Goal: Task Accomplishment & Management: Manage account settings

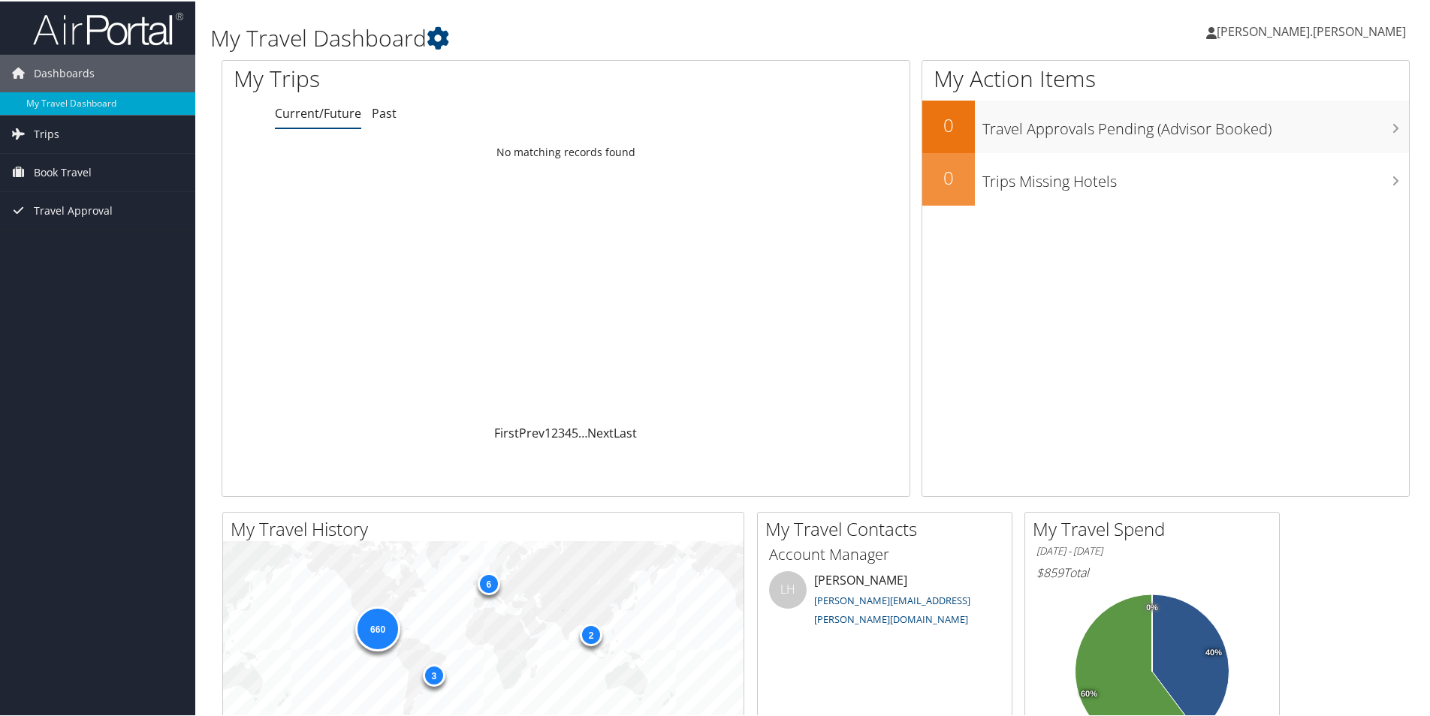
click at [1342, 30] on span "[PERSON_NAME].[PERSON_NAME]" at bounding box center [1310, 30] width 189 height 17
click at [1289, 139] on link "View Travel Profile" at bounding box center [1318, 134] width 167 height 26
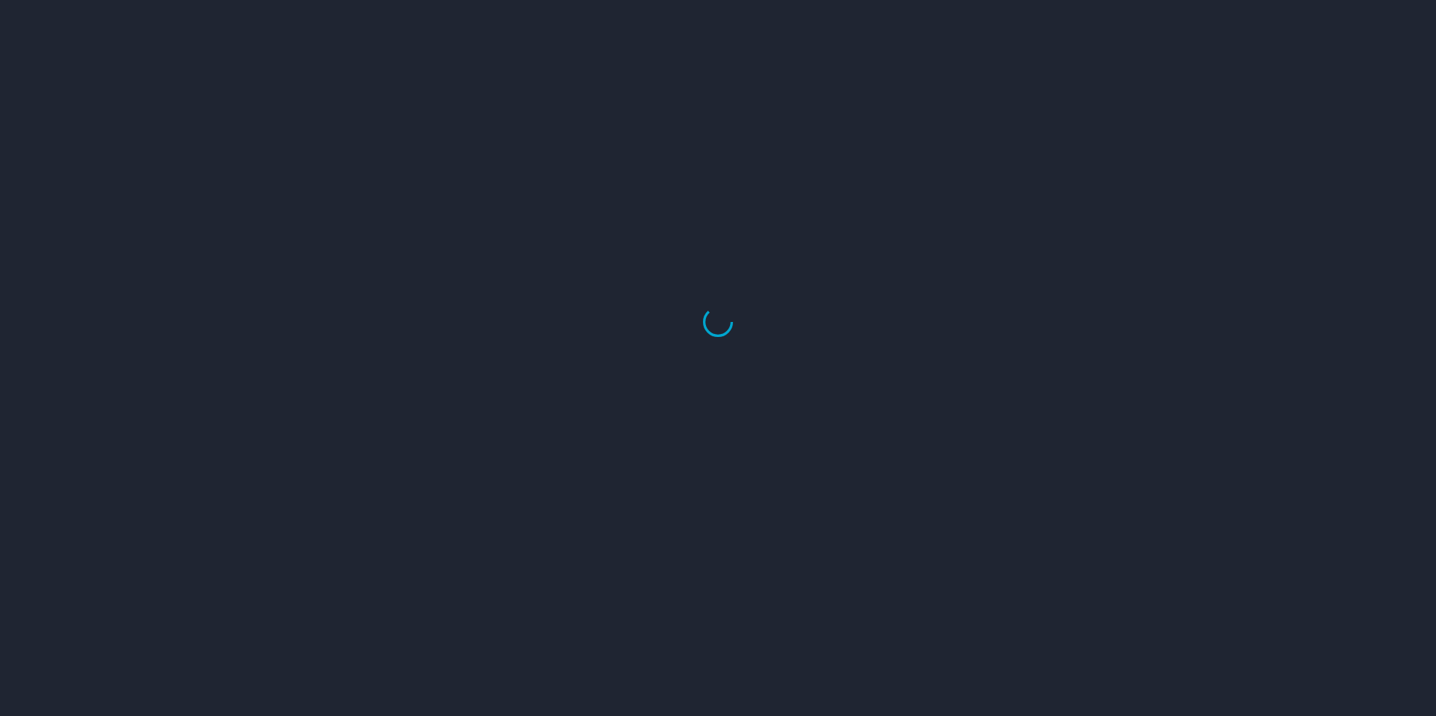
select select "US"
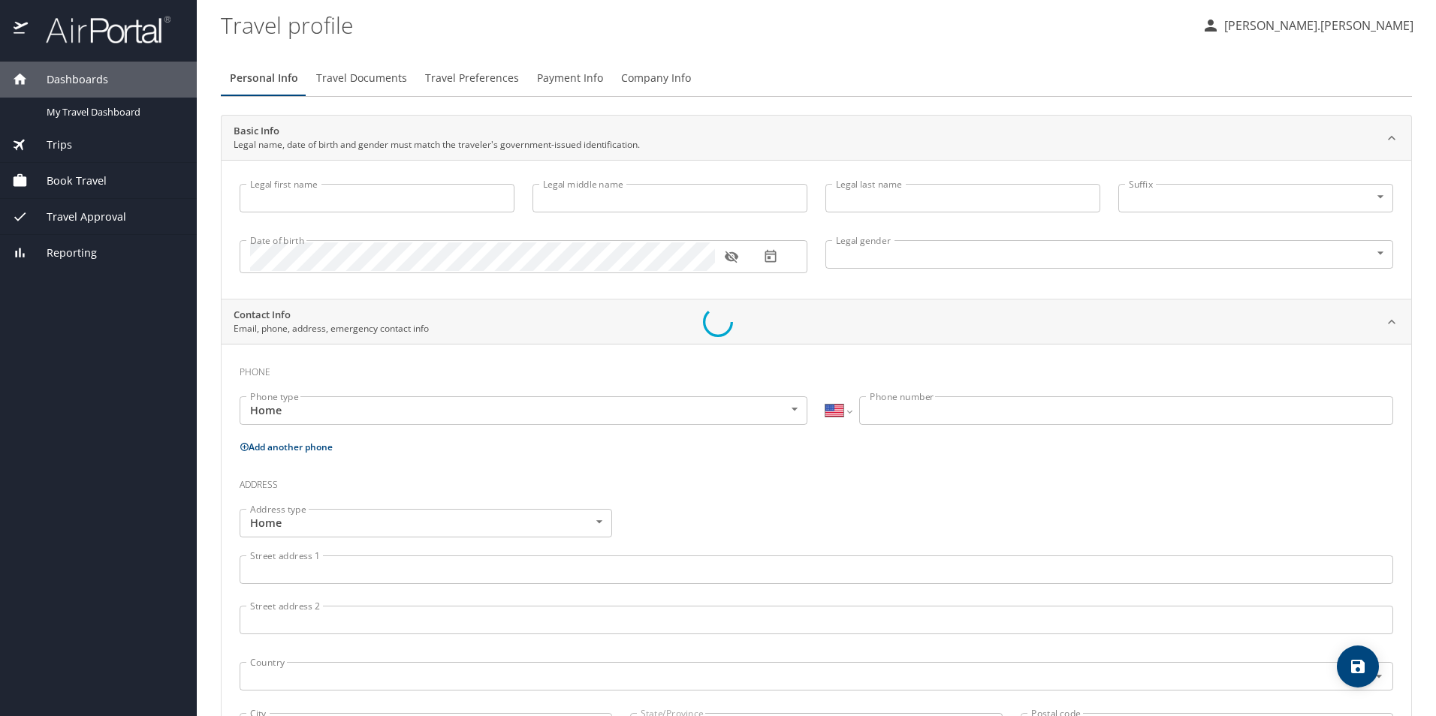
type input "Alex"
type input "Arturo"
type input "Morales.Fajardo"
type input "Male"
select select "MX"
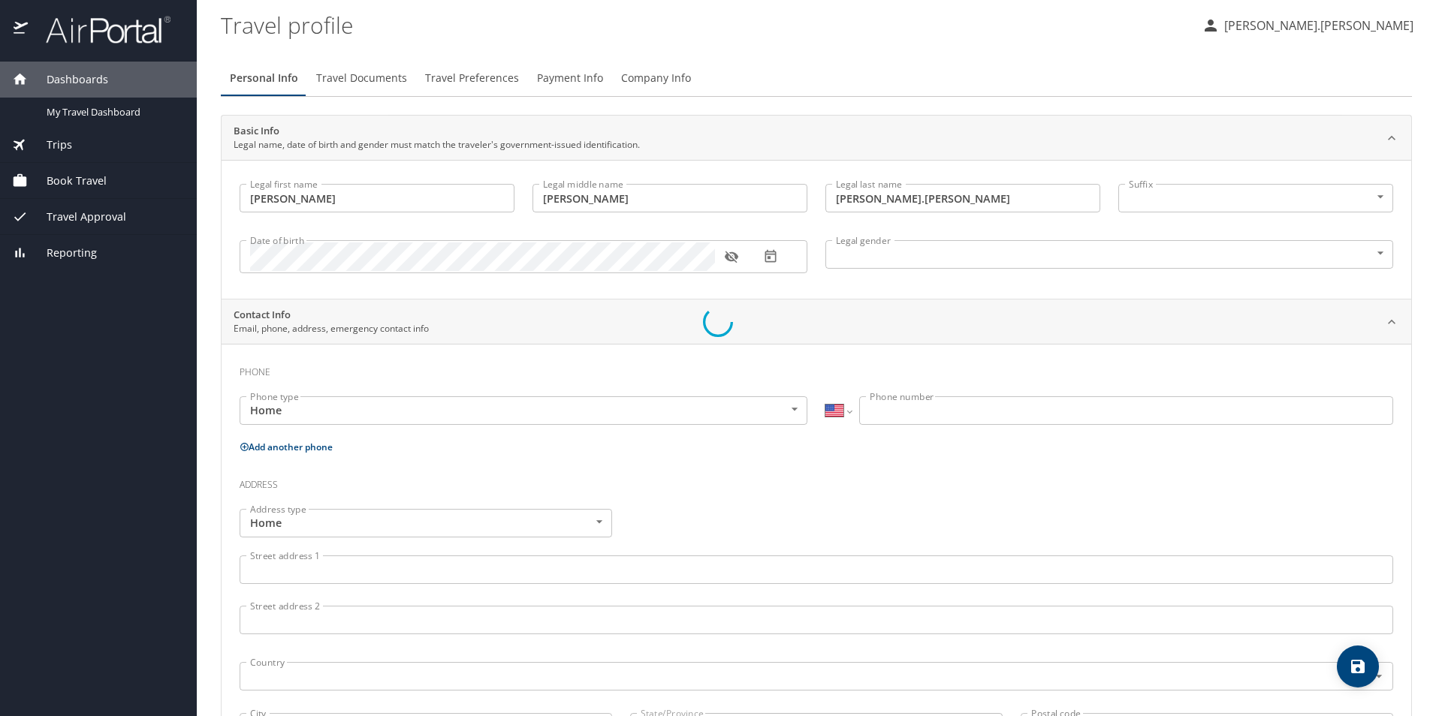
select select "MX"
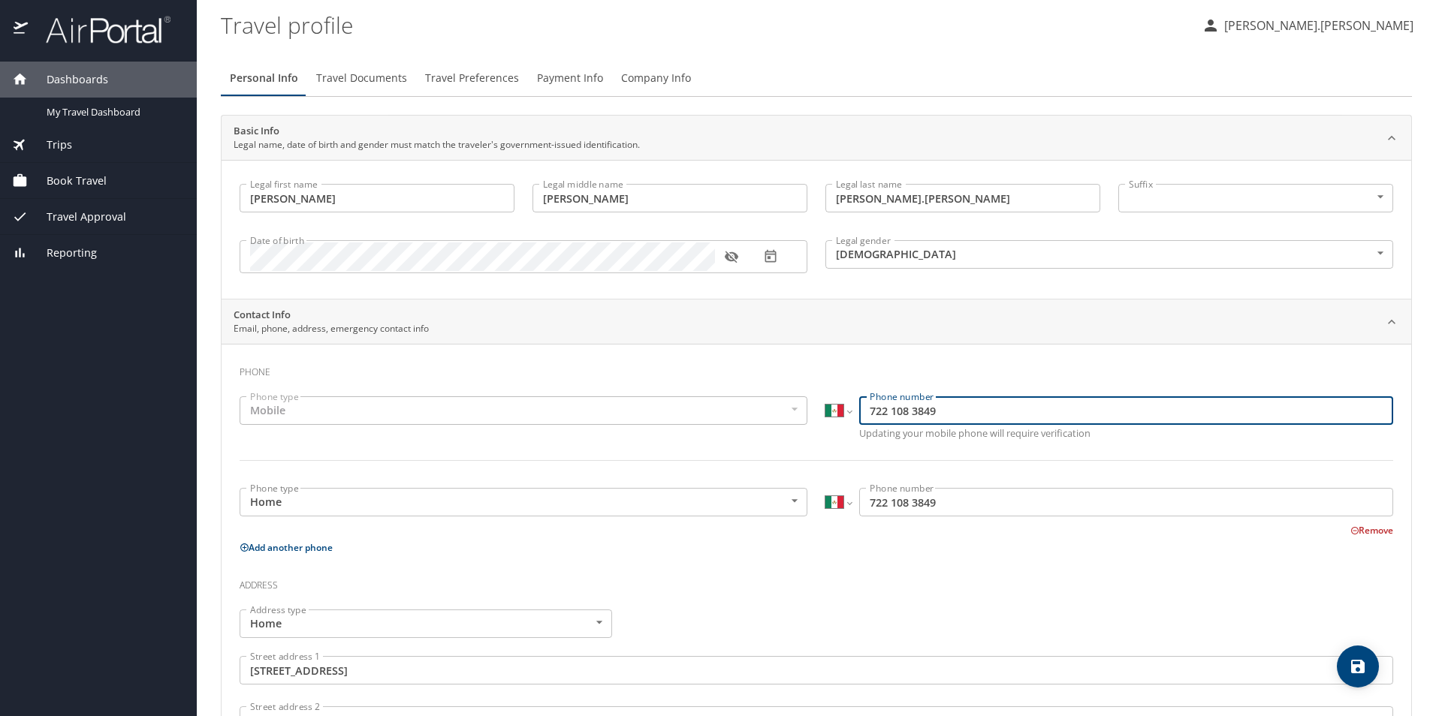
drag, startPoint x: 972, startPoint y: 411, endPoint x: 811, endPoint y: 398, distance: 161.9
click at [809, 398] on div "Phone type Mobile Mobile Phone type International Afghanistan Åland Islands Alb…" at bounding box center [816, 437] width 1171 height 101
type input "664 518 0533"
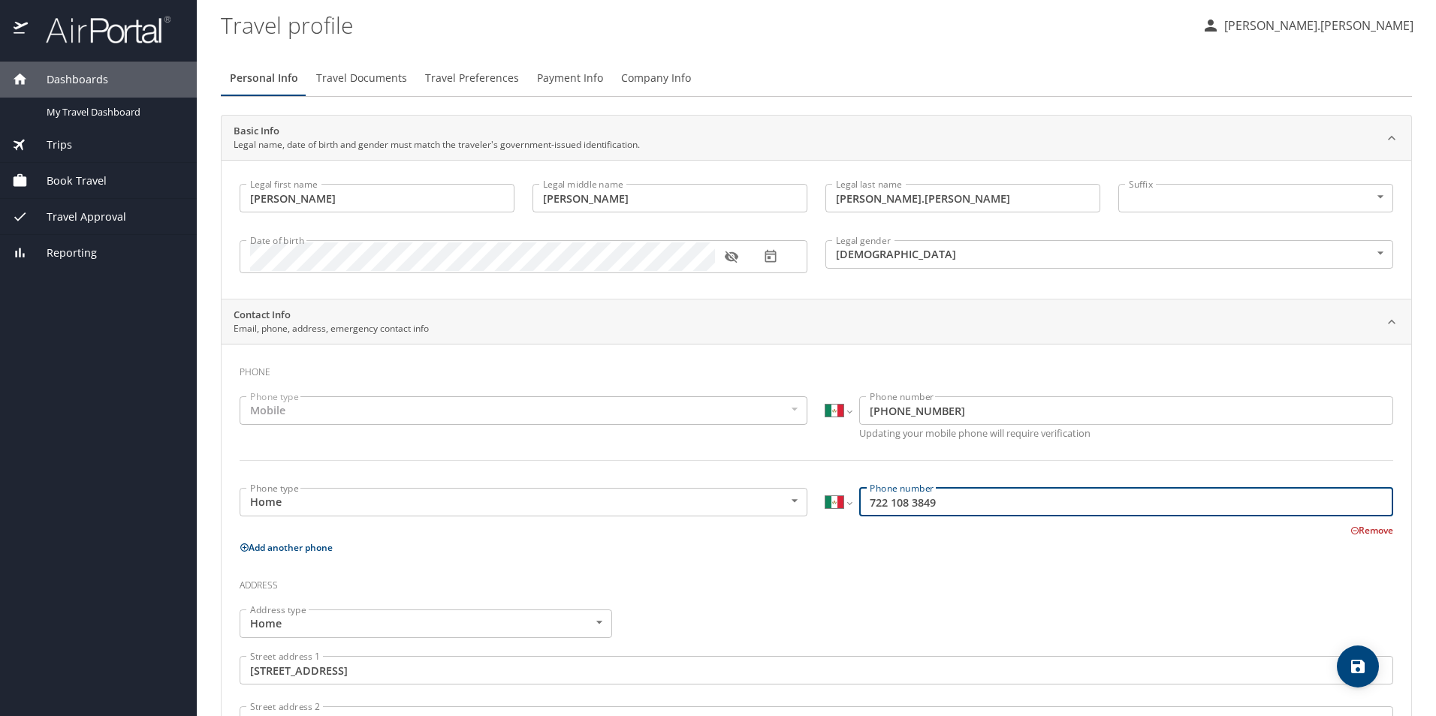
drag, startPoint x: 951, startPoint y: 505, endPoint x: 746, endPoint y: 508, distance: 205.0
click at [748, 508] on div "Phone type Home Home Phone type International Afghanistan Åland Islands Albania…" at bounding box center [816, 508] width 1171 height 59
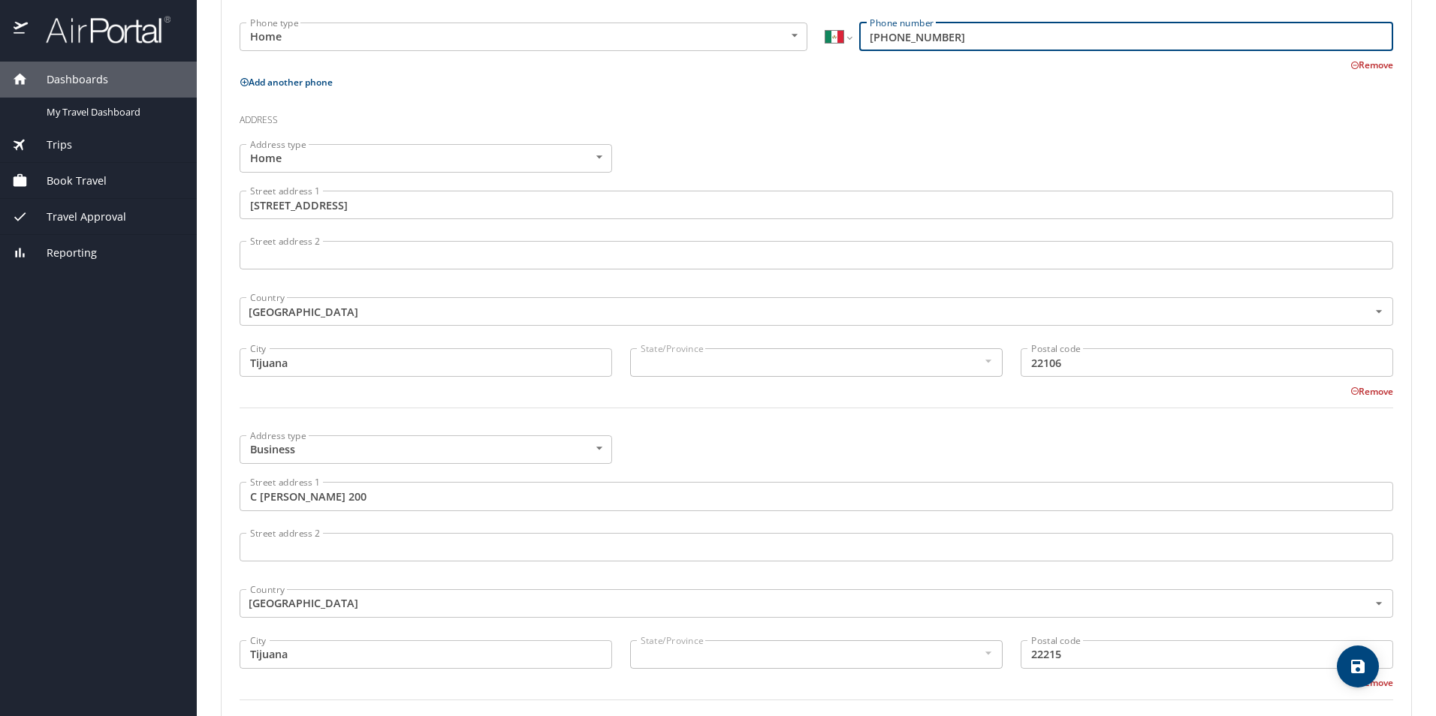
scroll to position [501, 0]
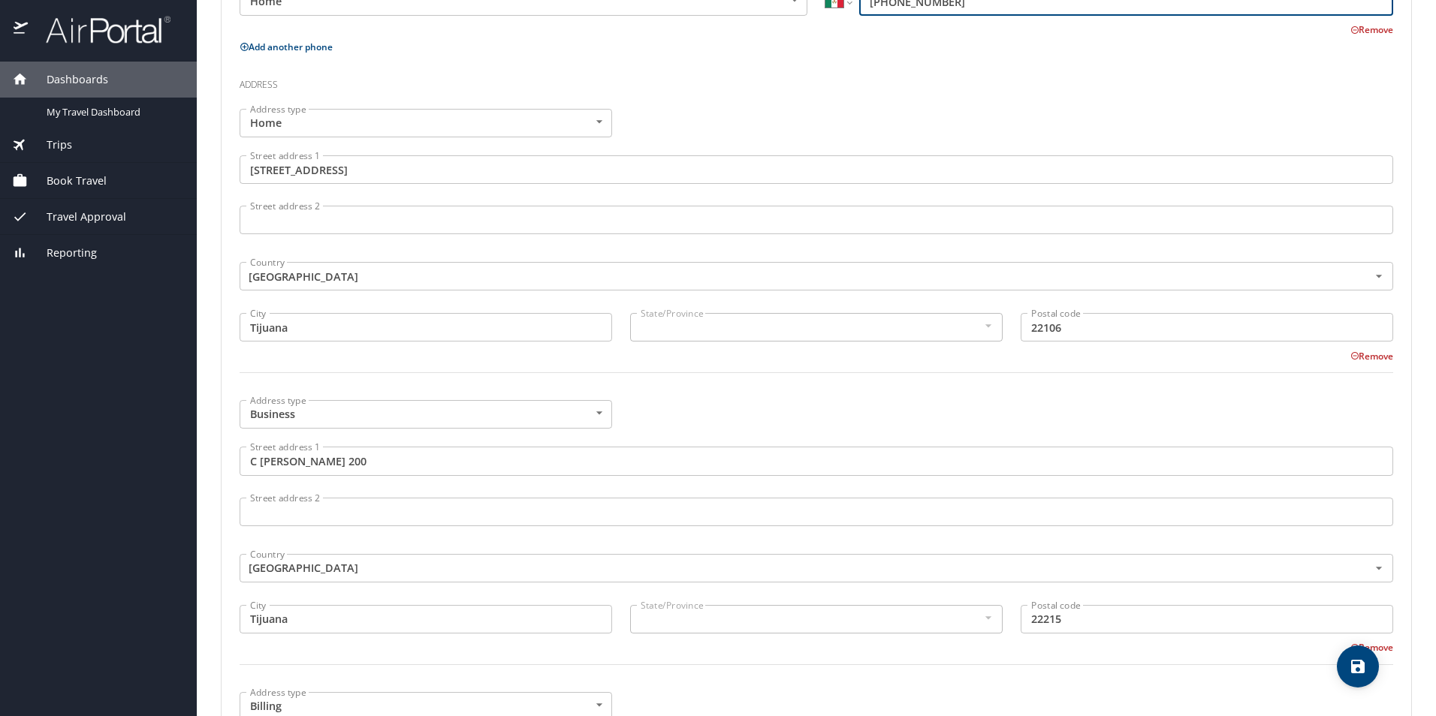
type input "664 518 0533"
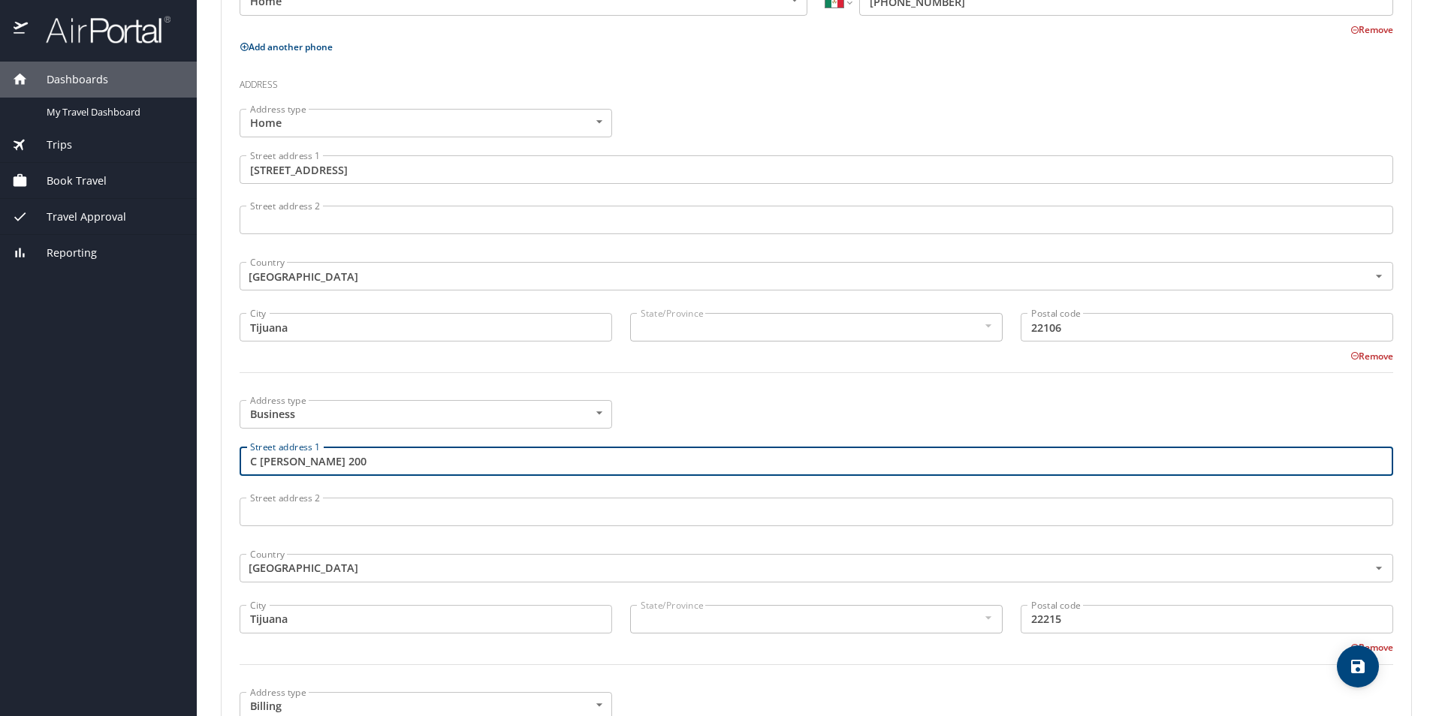
click at [405, 462] on input "C Aguila Coronada 200" at bounding box center [816, 461] width 1153 height 29
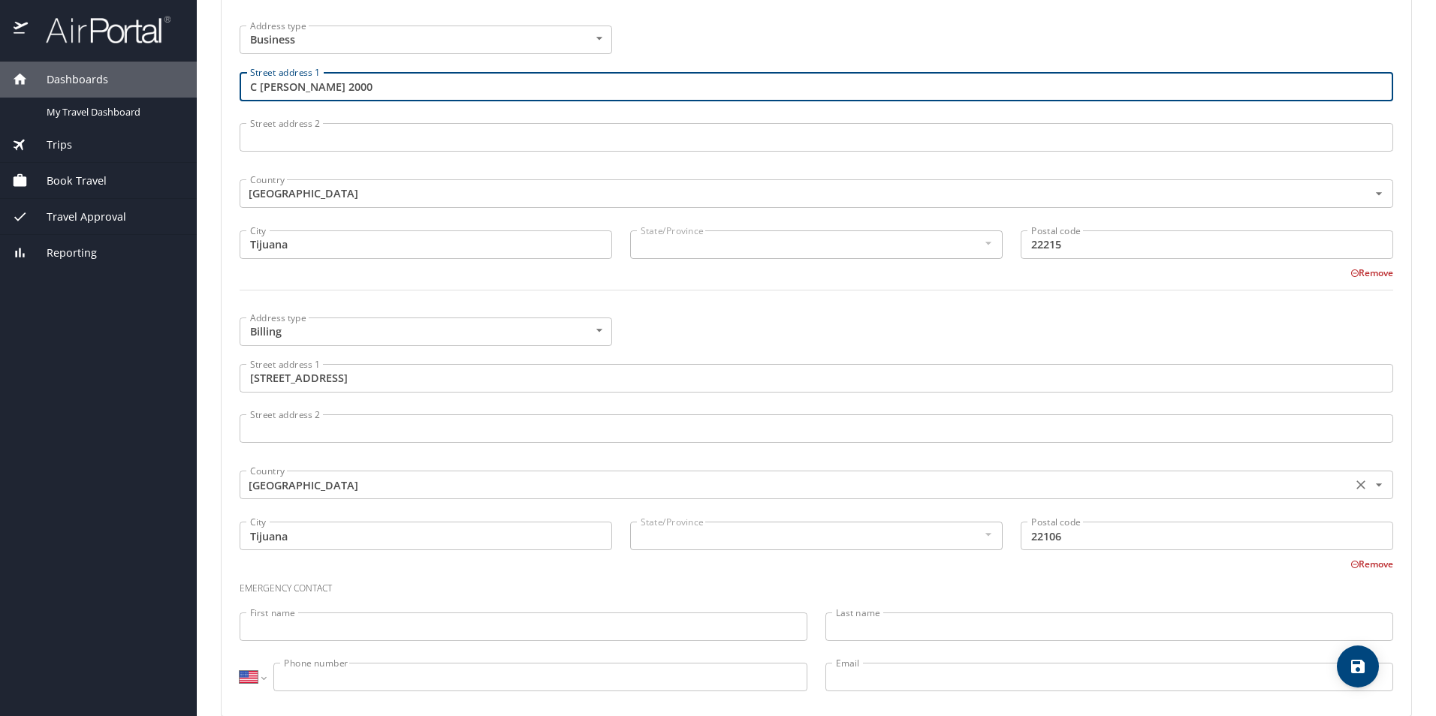
scroll to position [900, 0]
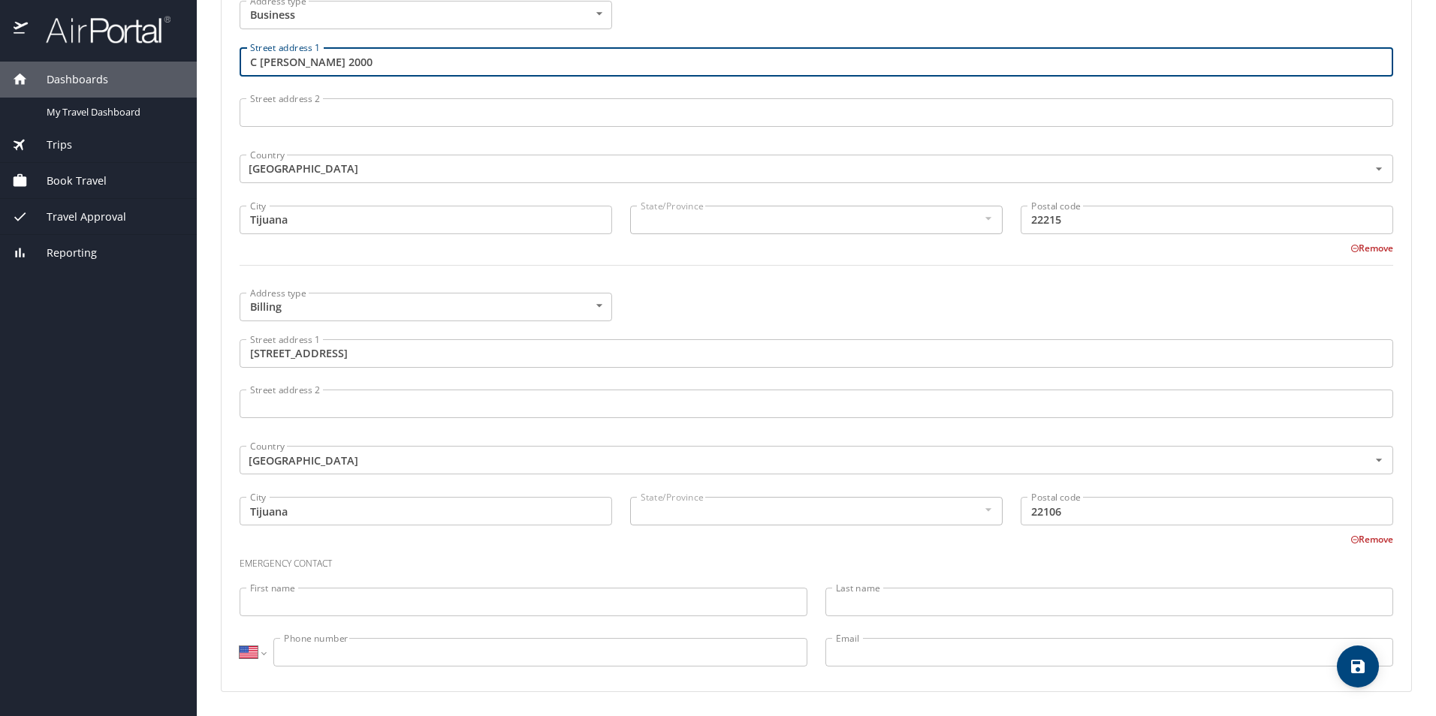
type input "C Aguila Coronada 2000"
click at [595, 303] on body "Dashboards My Travel Dashboard Trips Current / Future Trips Past Trips Trips Mi…" at bounding box center [718, 358] width 1436 height 716
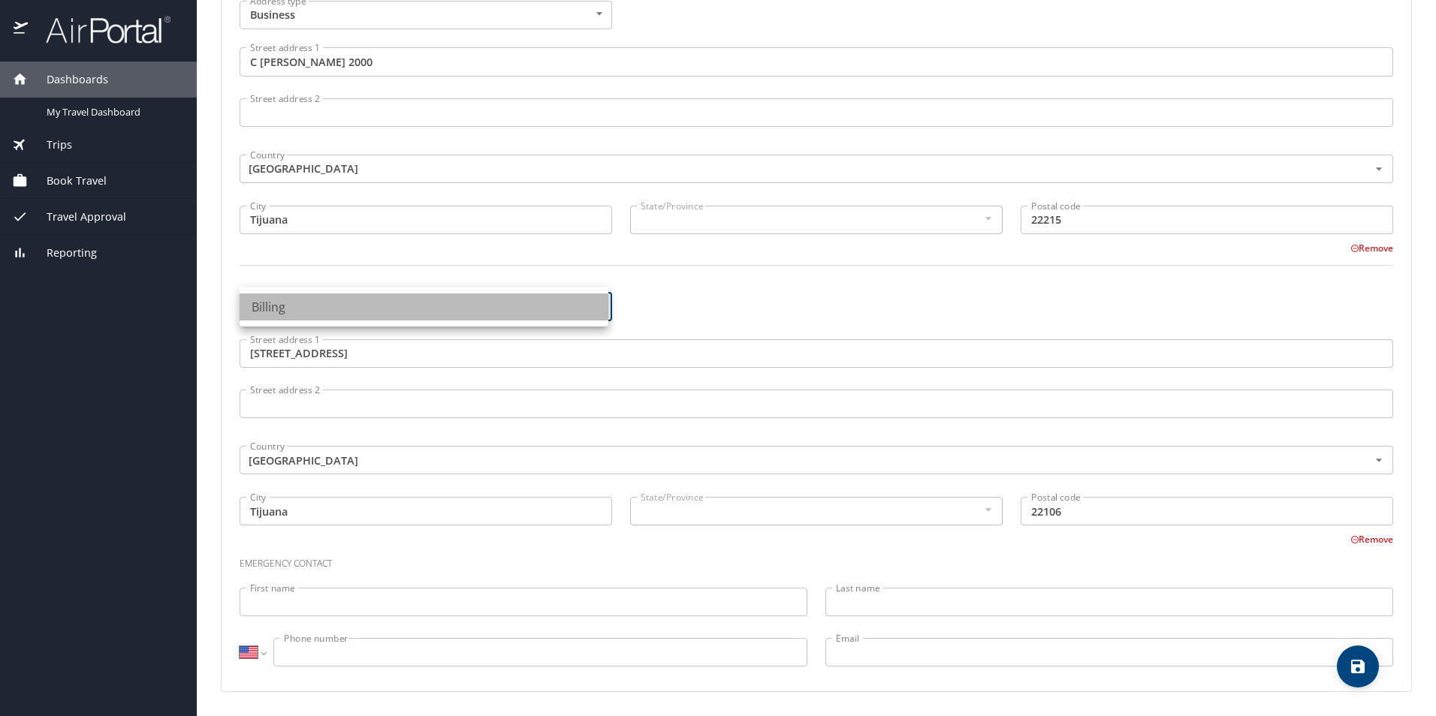
click at [595, 303] on li "Billing" at bounding box center [424, 307] width 369 height 27
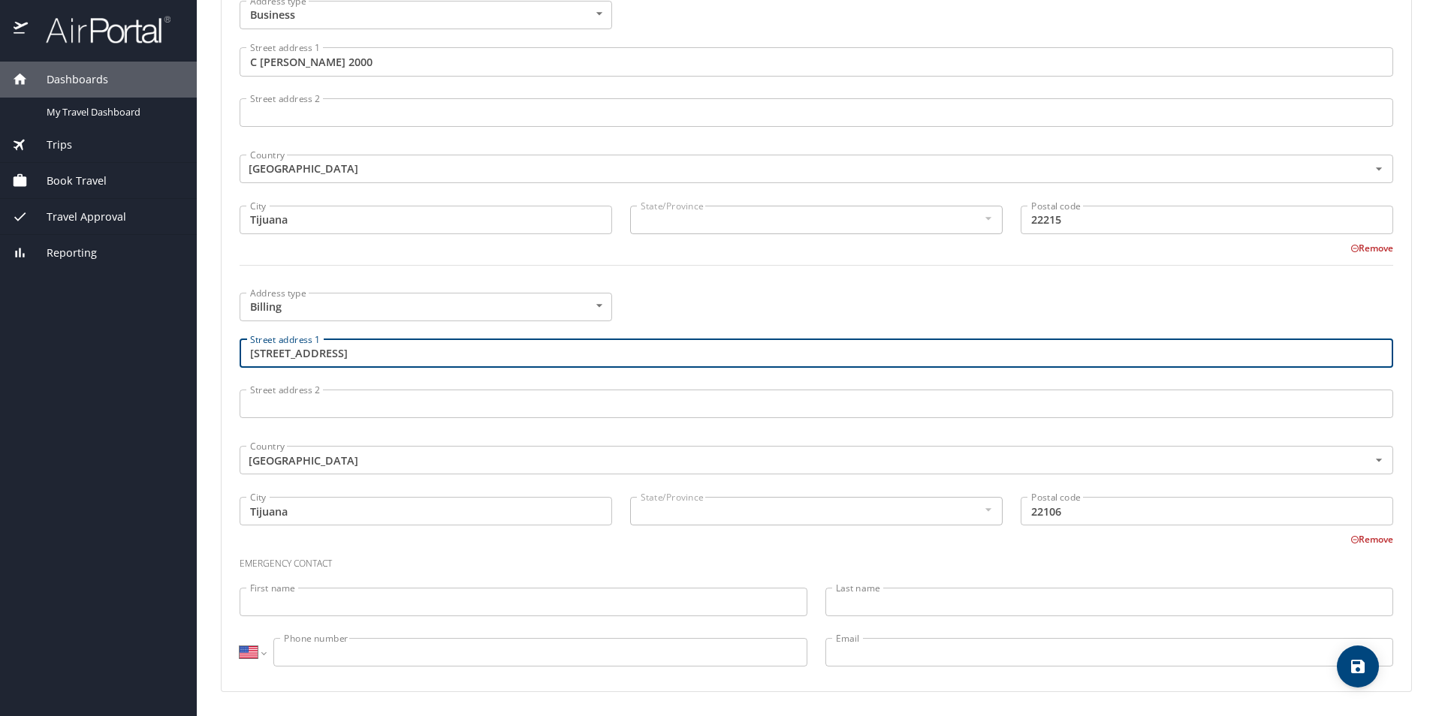
drag, startPoint x: 451, startPoint y: 356, endPoint x: 132, endPoint y: 353, distance: 319.1
click at [132, 353] on div "Dashboards My Travel Dashboard Trips Current / Future Trips Past Trips Trips Mi…" at bounding box center [718, 358] width 1436 height 716
type input "C Aguila Coronada 2000"
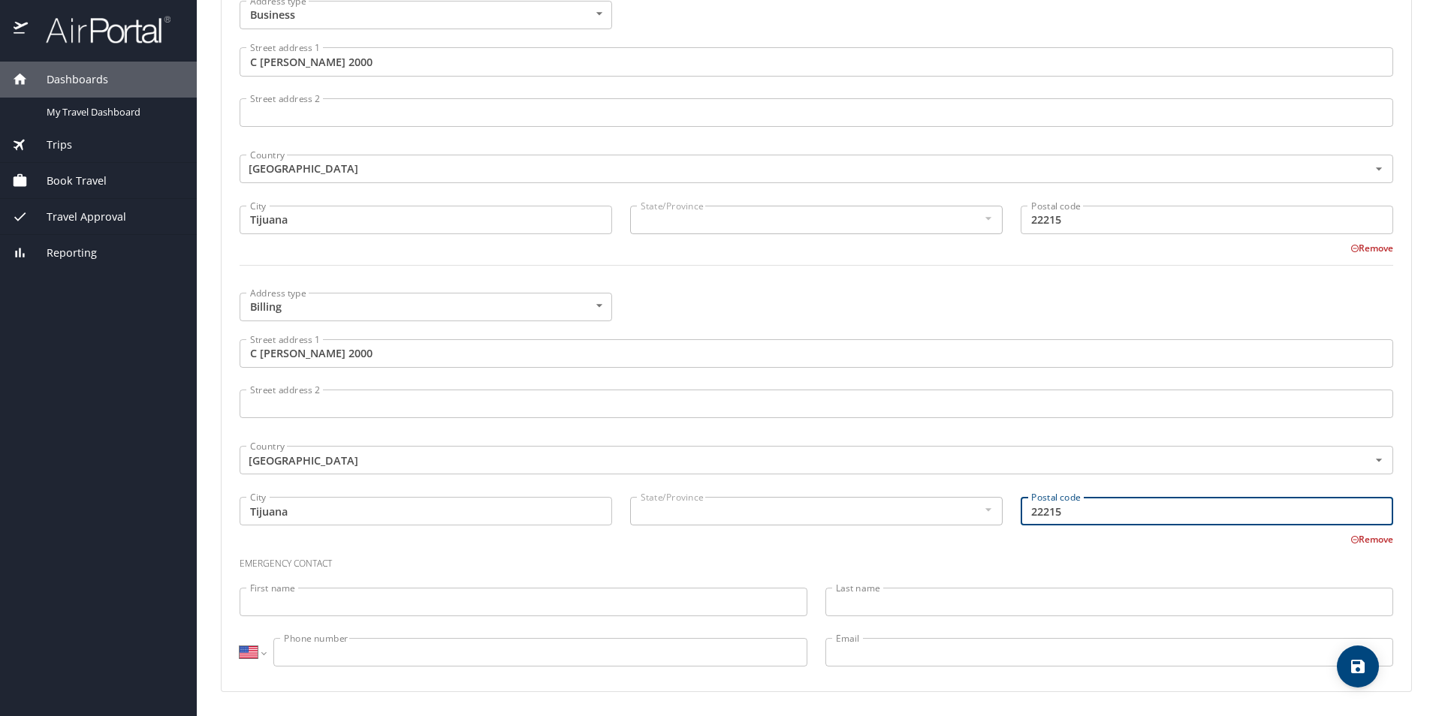
type input "22215"
click at [627, 610] on input "First name" at bounding box center [524, 602] width 568 height 29
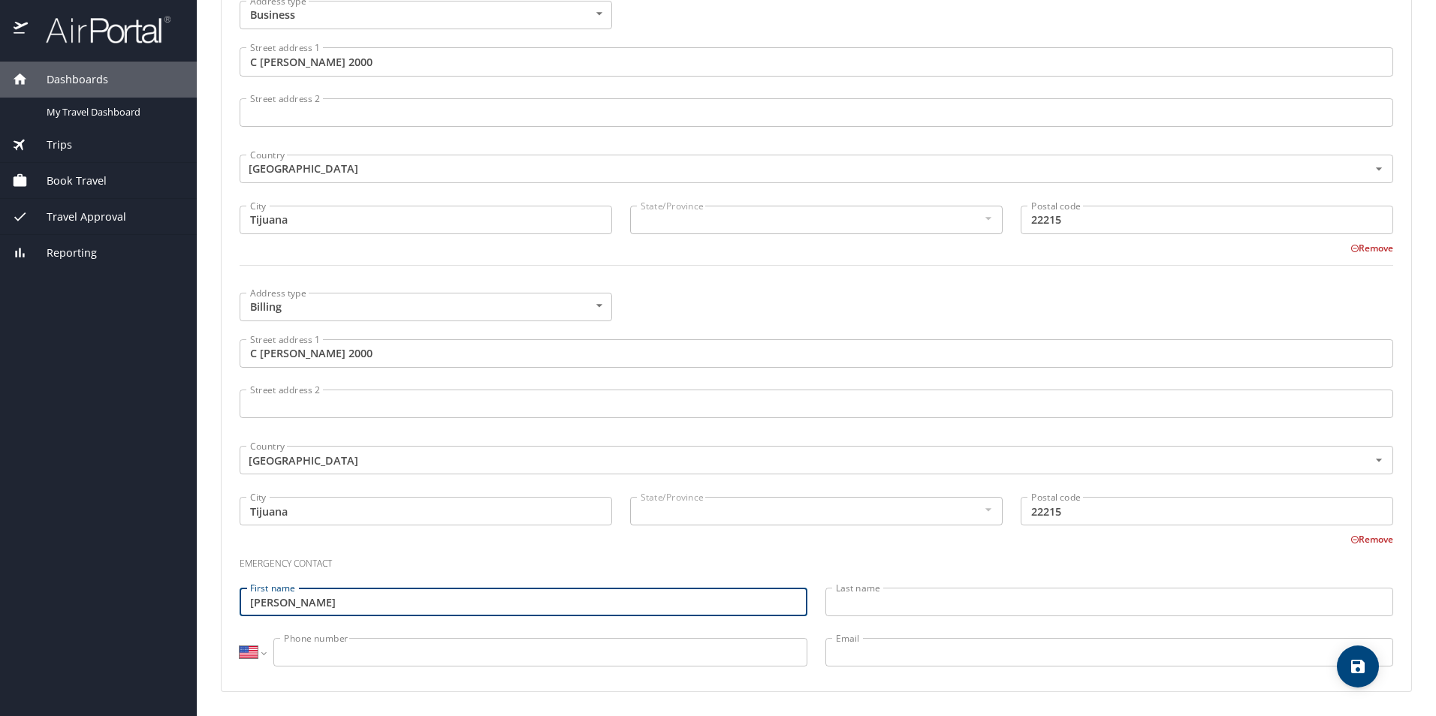
type input "Daniela"
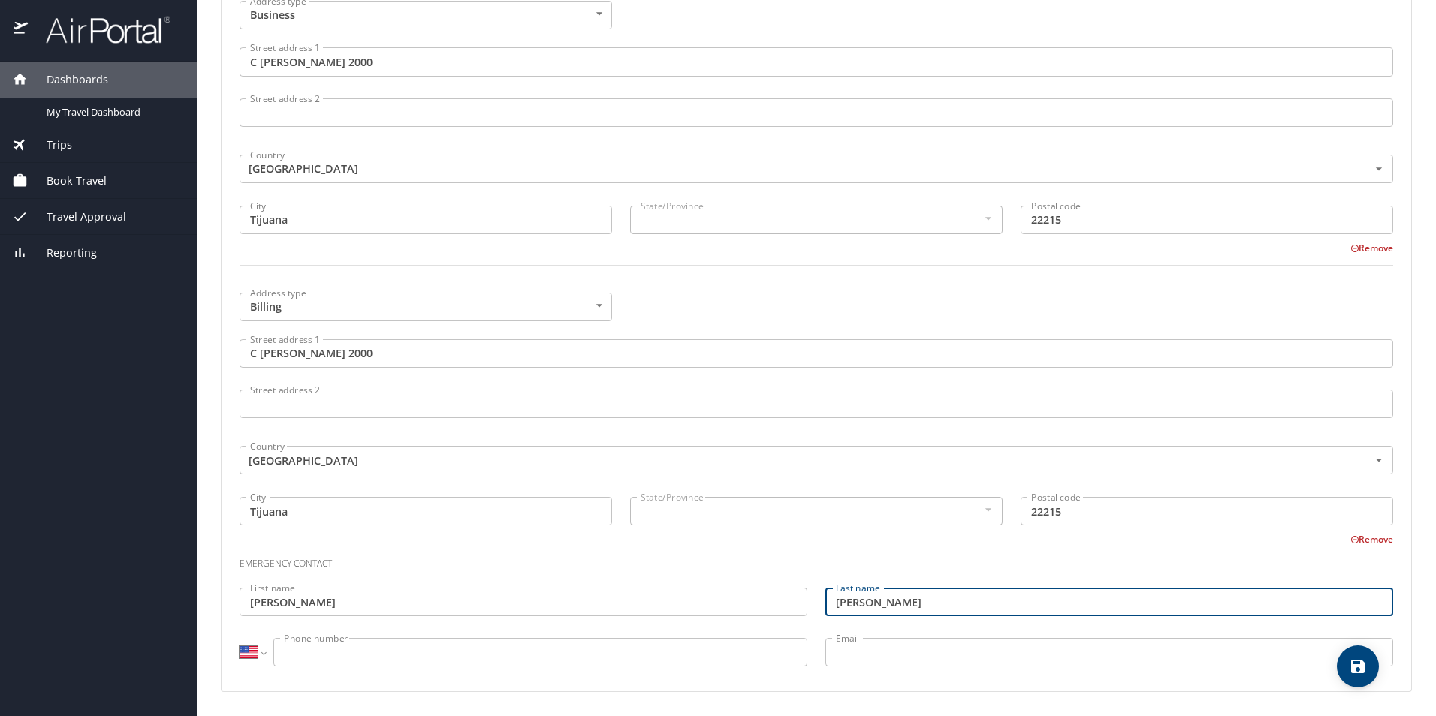
type input "Ramos Gonzalez"
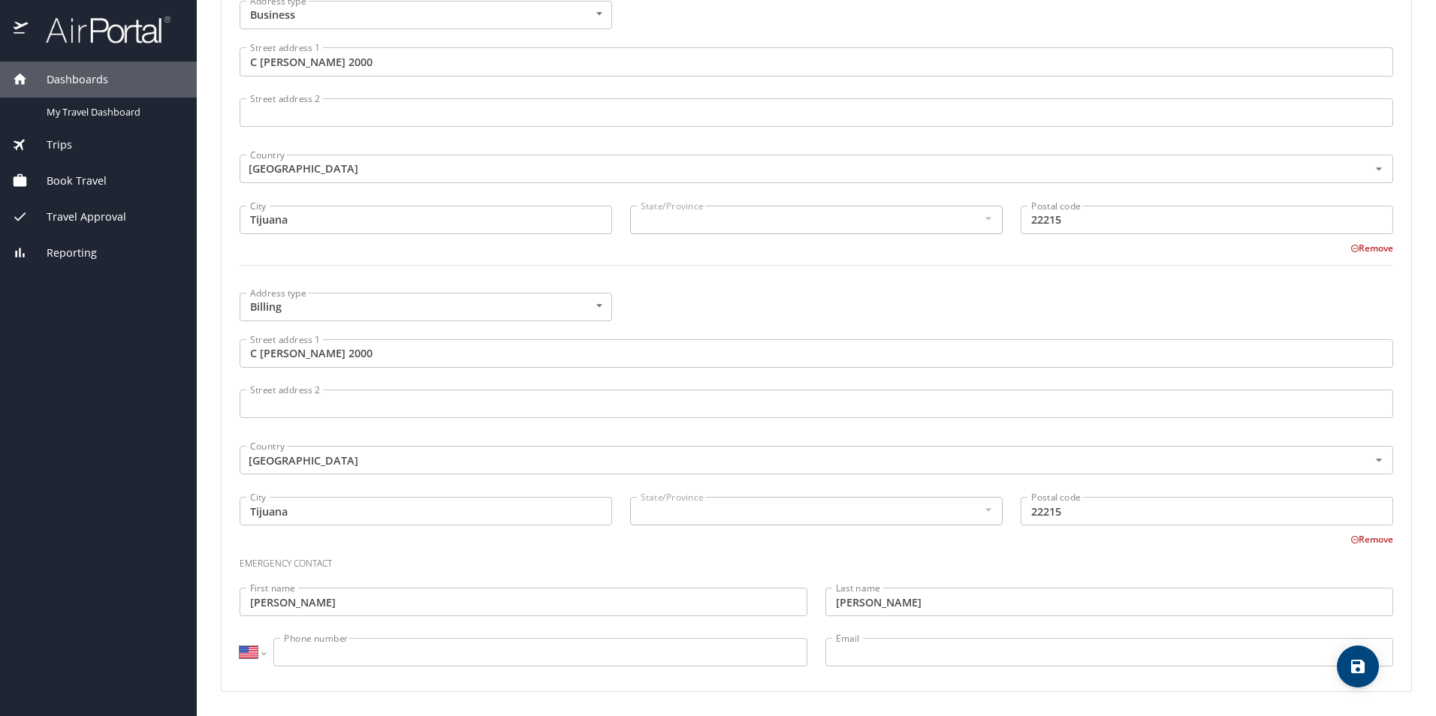
click at [295, 651] on input "Phone number" at bounding box center [540, 652] width 534 height 29
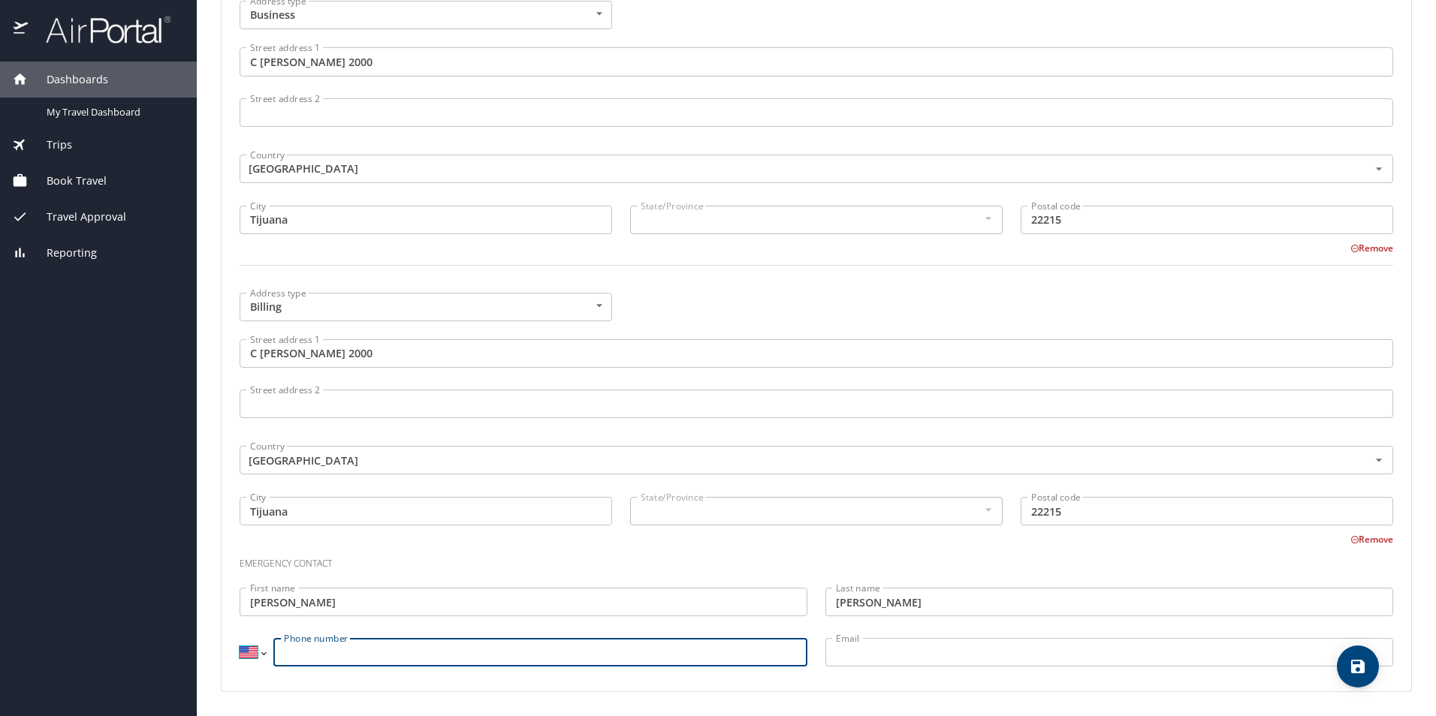
click at [263, 655] on select "International Afghanistan Åland Islands Albania Algeria American Samoa Andorra …" at bounding box center [253, 652] width 26 height 29
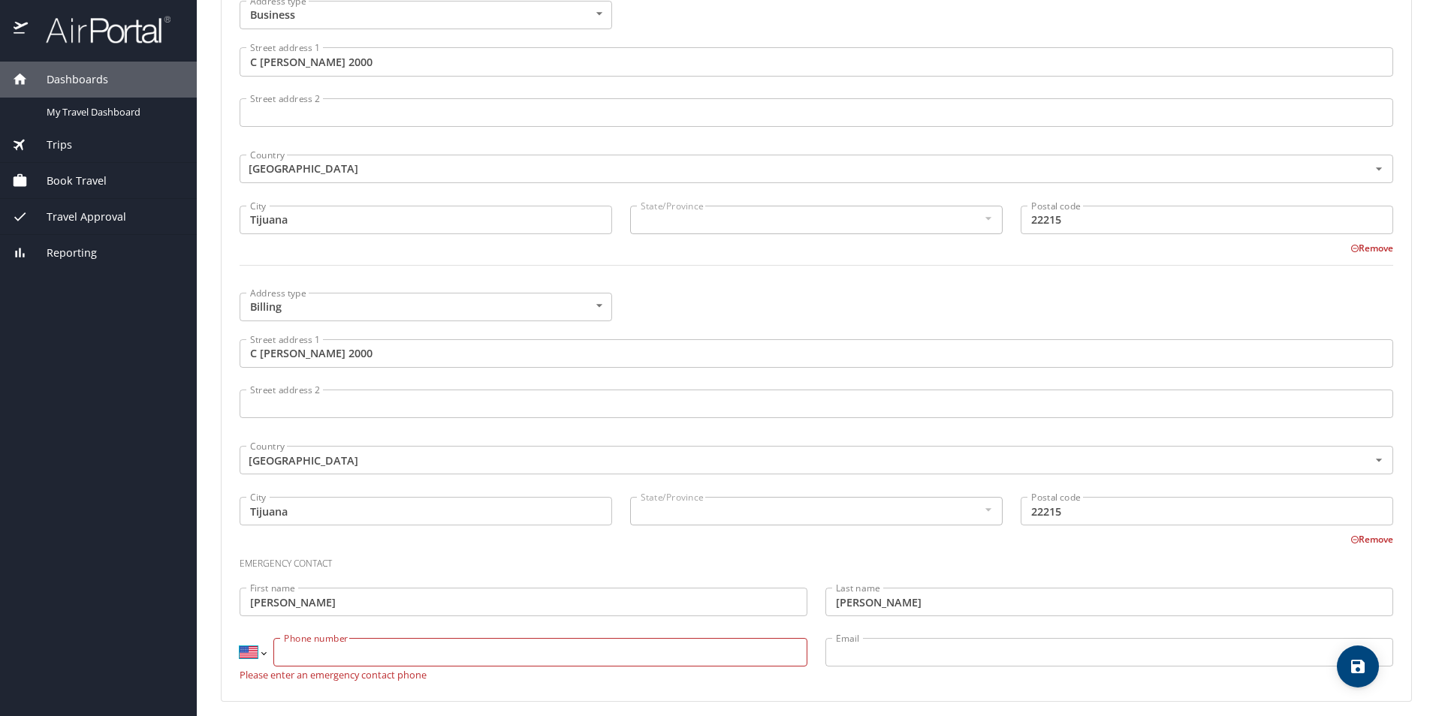
select select "MX"
click at [240, 638] on select "International Afghanistan Åland Islands Albania Algeria American Samoa Andorra …" at bounding box center [253, 652] width 26 height 29
type input "722 571 7422"
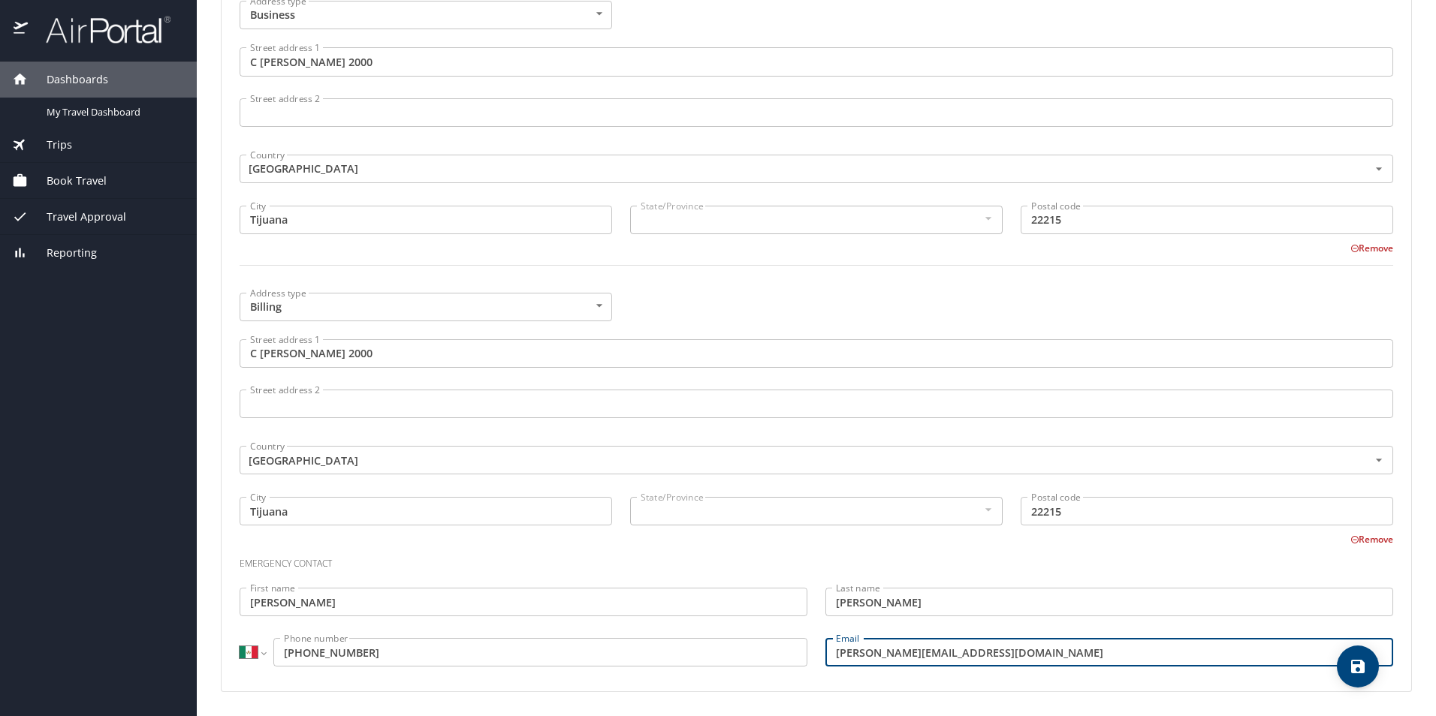
type input "daniela.ramosg@gmail.com"
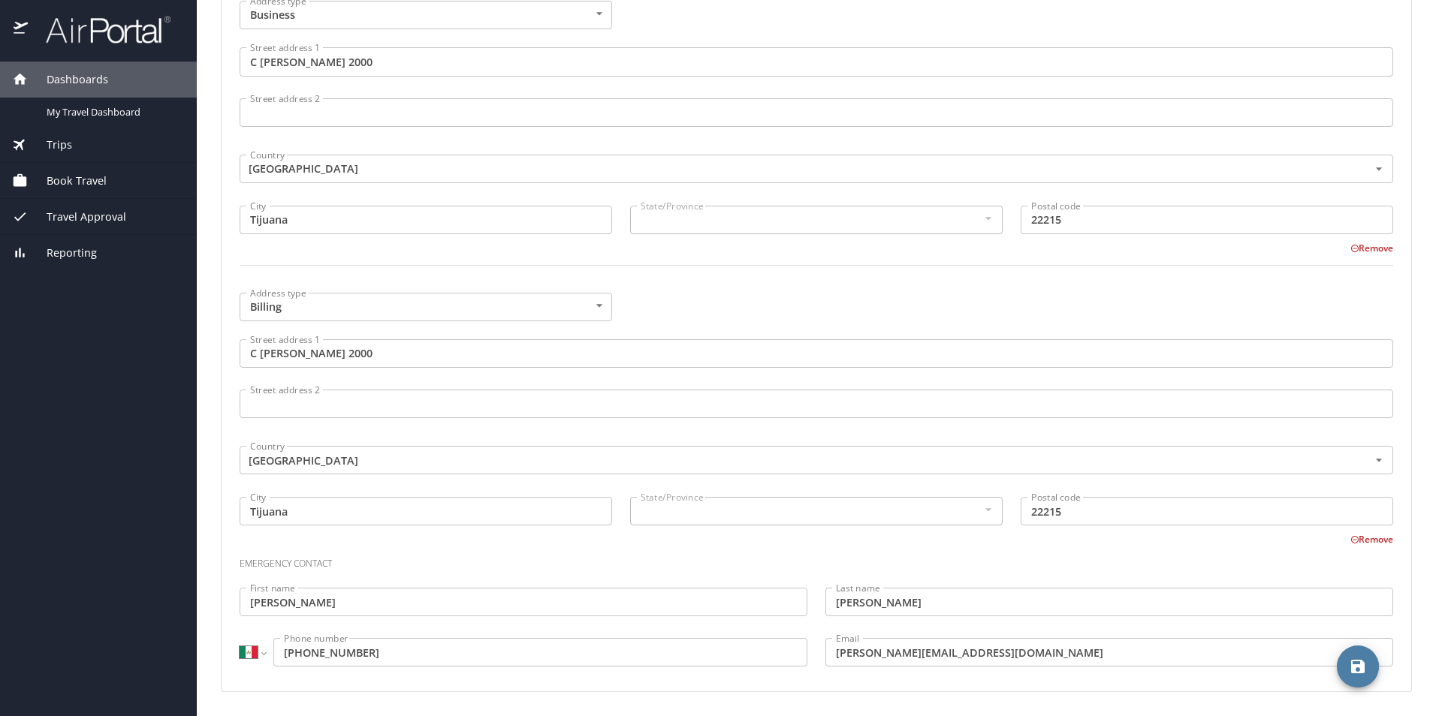
click at [1355, 662] on icon "save" at bounding box center [1358, 667] width 18 height 18
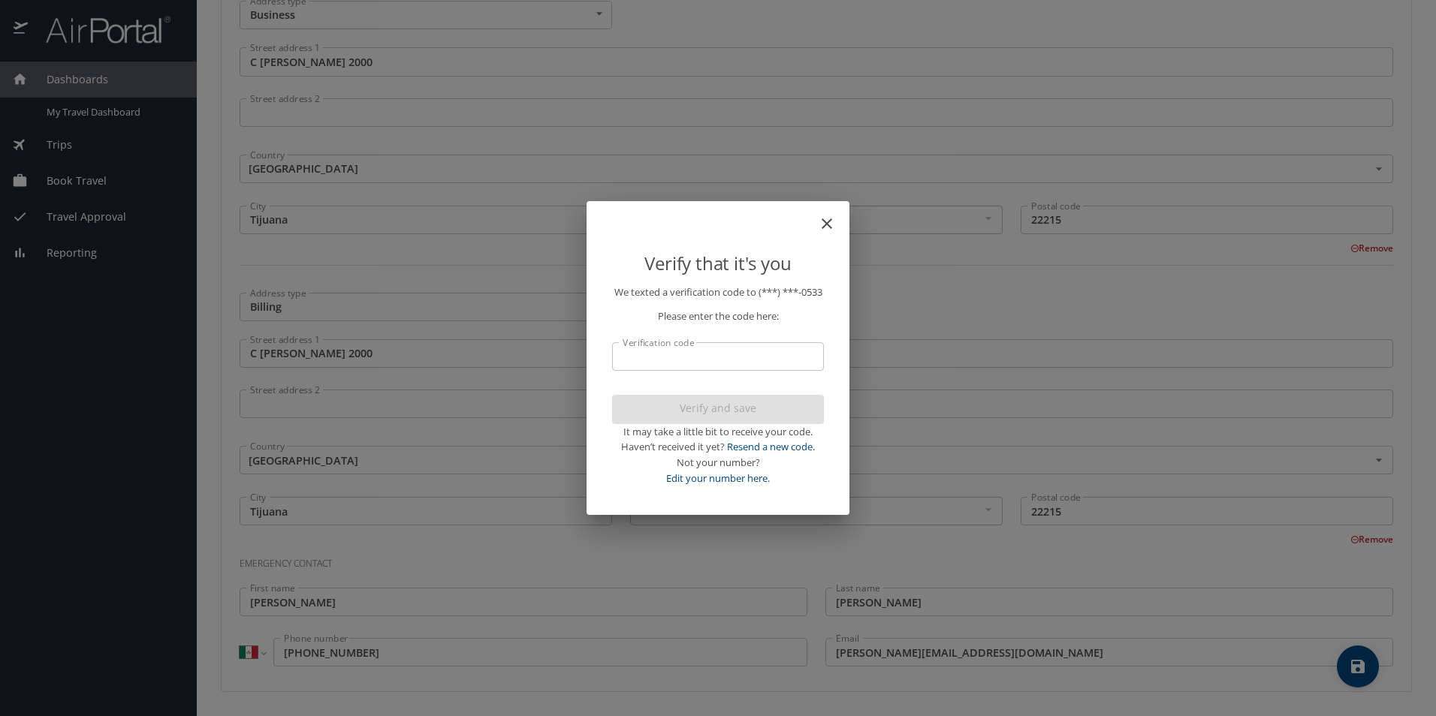
click at [725, 369] on input "Verification code" at bounding box center [718, 356] width 212 height 29
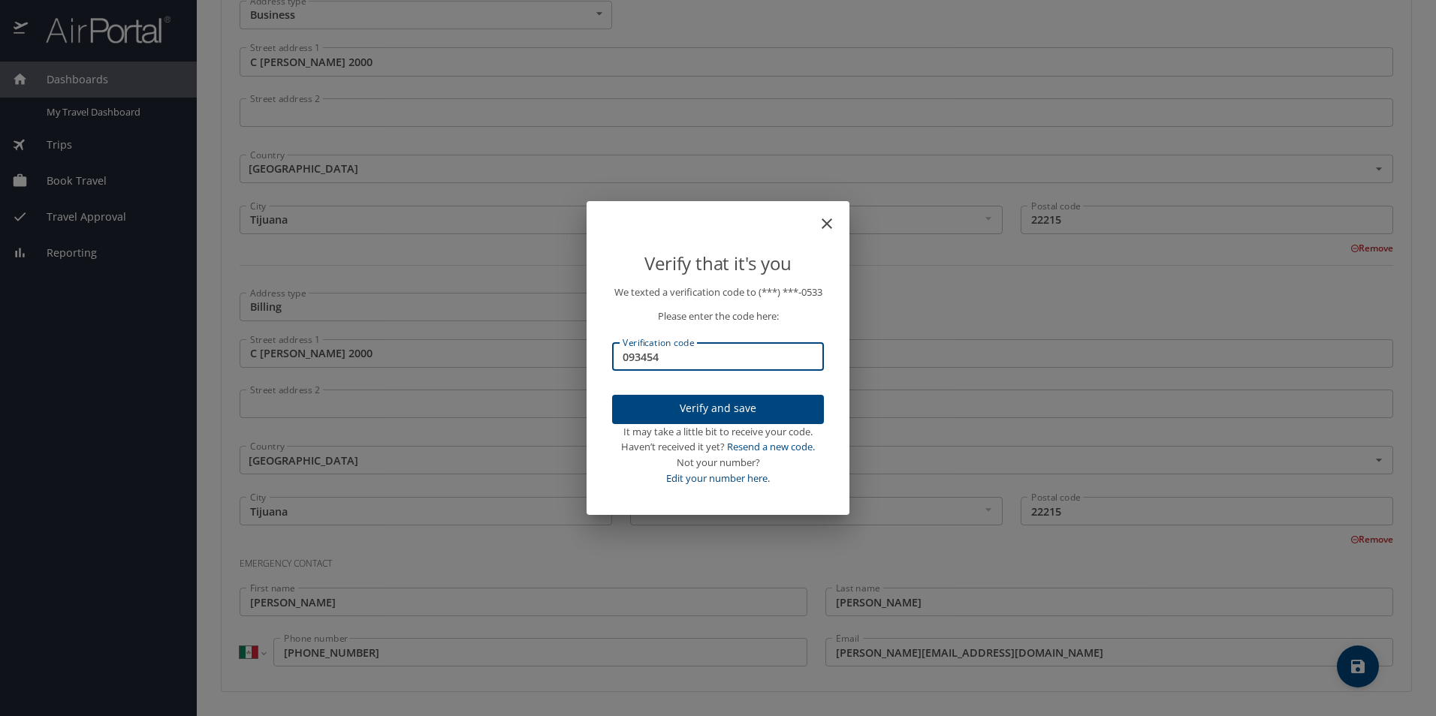
type input "093454"
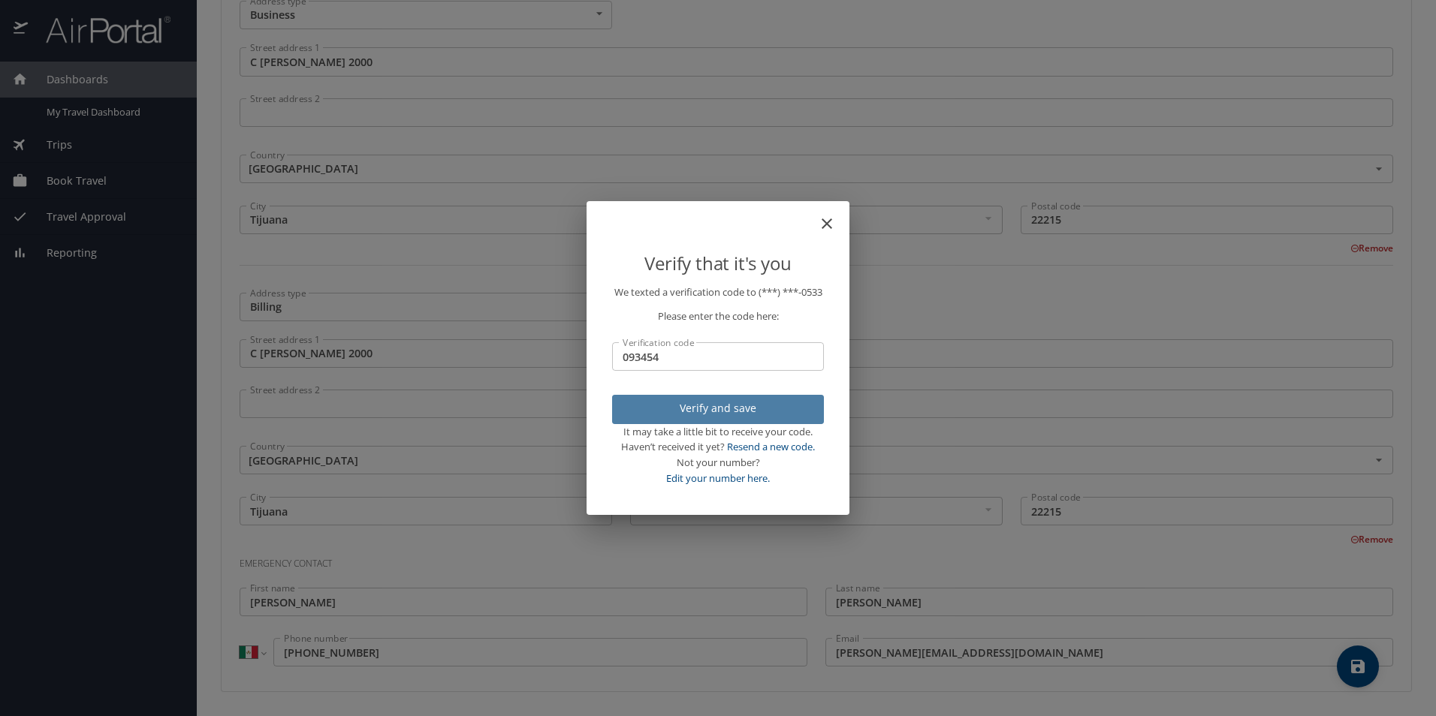
click at [732, 416] on span "Verify and save" at bounding box center [718, 408] width 188 height 19
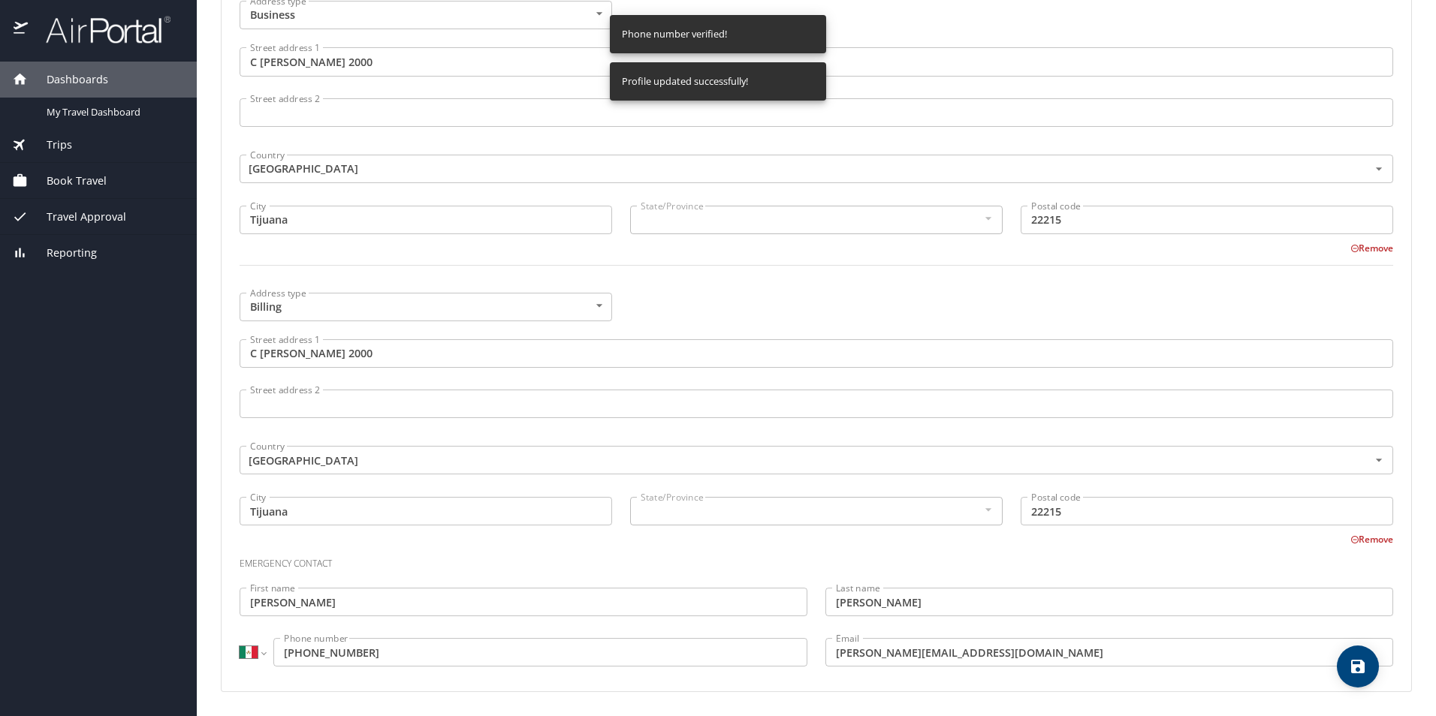
select select "MX"
click at [128, 116] on span "My Travel Dashboard" at bounding box center [113, 112] width 132 height 14
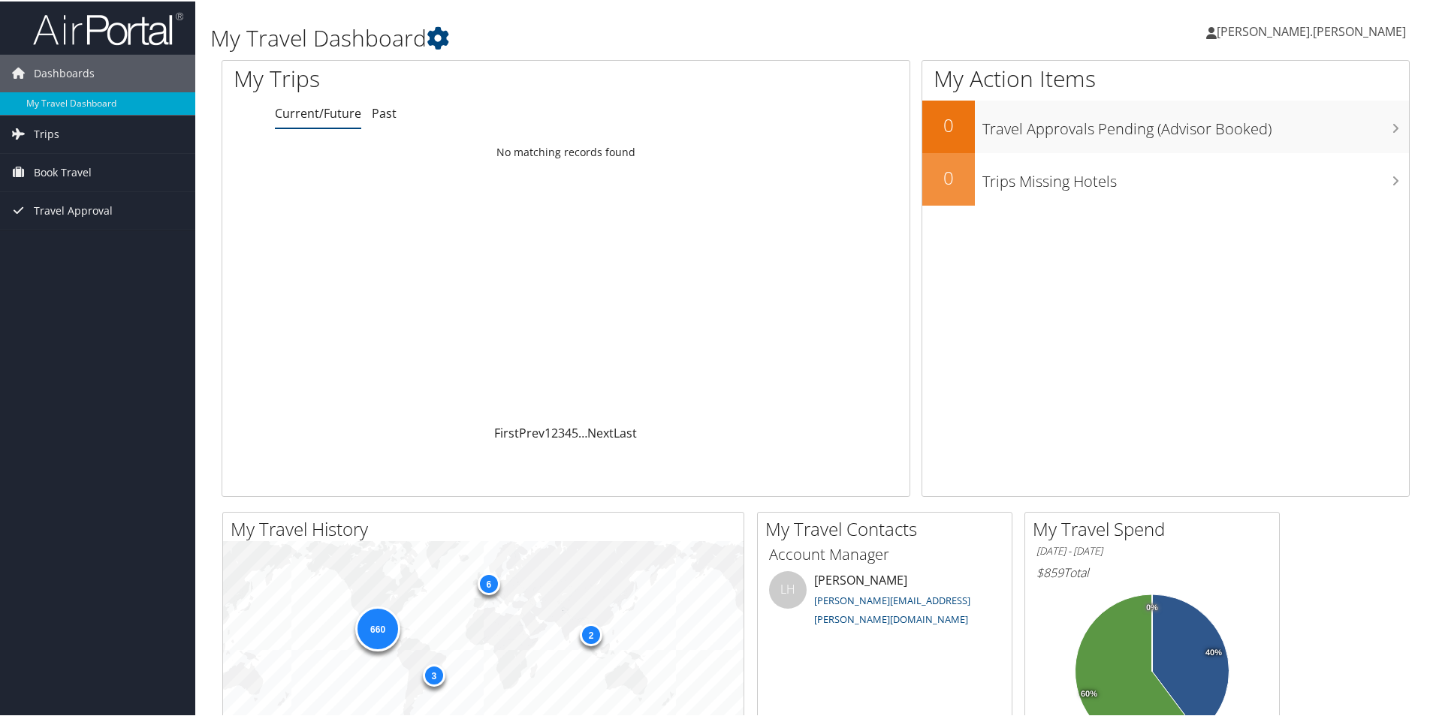
click at [1323, 35] on span "[PERSON_NAME].[PERSON_NAME]" at bounding box center [1310, 30] width 189 height 17
click at [1311, 124] on link "View Travel Profile" at bounding box center [1318, 134] width 167 height 26
click at [1373, 31] on span "[PERSON_NAME].[PERSON_NAME]" at bounding box center [1310, 30] width 189 height 17
click at [1373, 32] on span "[PERSON_NAME].[PERSON_NAME]" at bounding box center [1310, 30] width 189 height 17
click at [1299, 26] on span "[PERSON_NAME].[PERSON_NAME]" at bounding box center [1310, 30] width 189 height 17
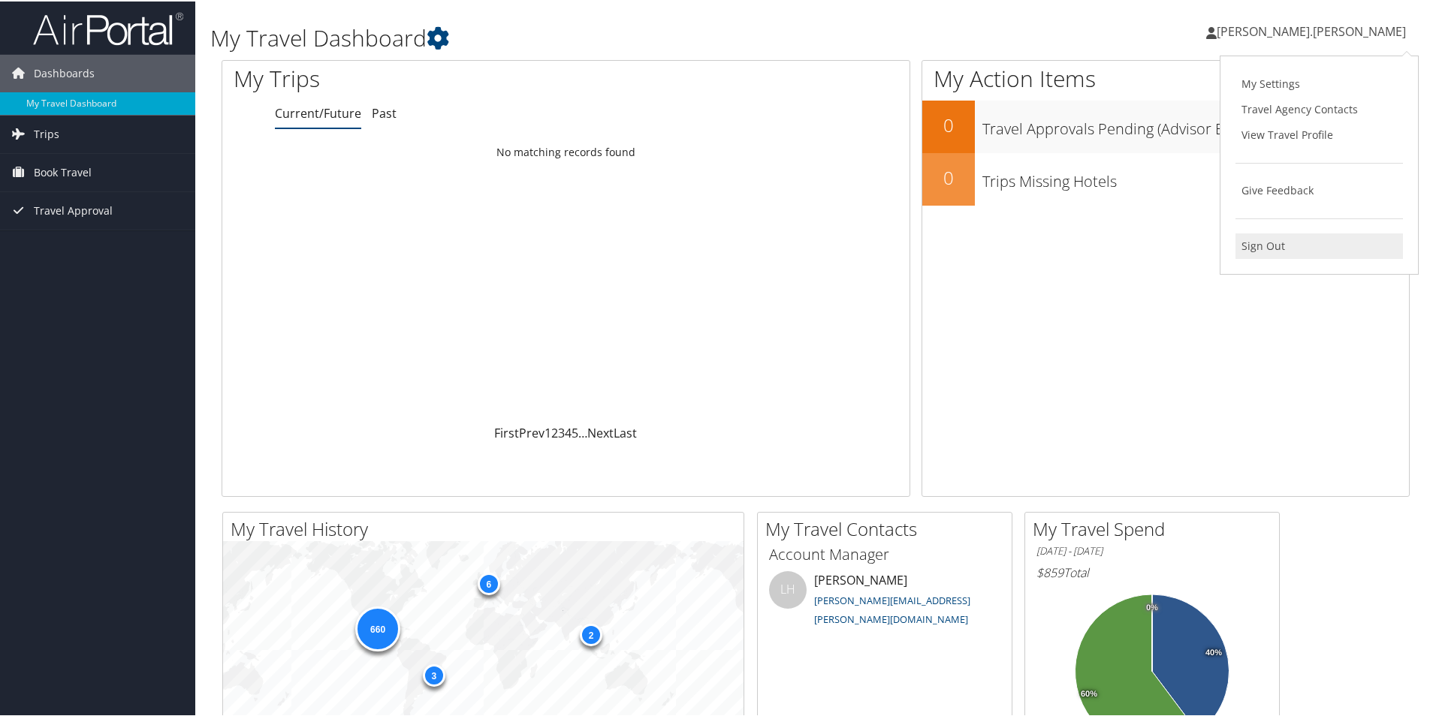
click at [1288, 239] on link "Sign Out" at bounding box center [1318, 245] width 167 height 26
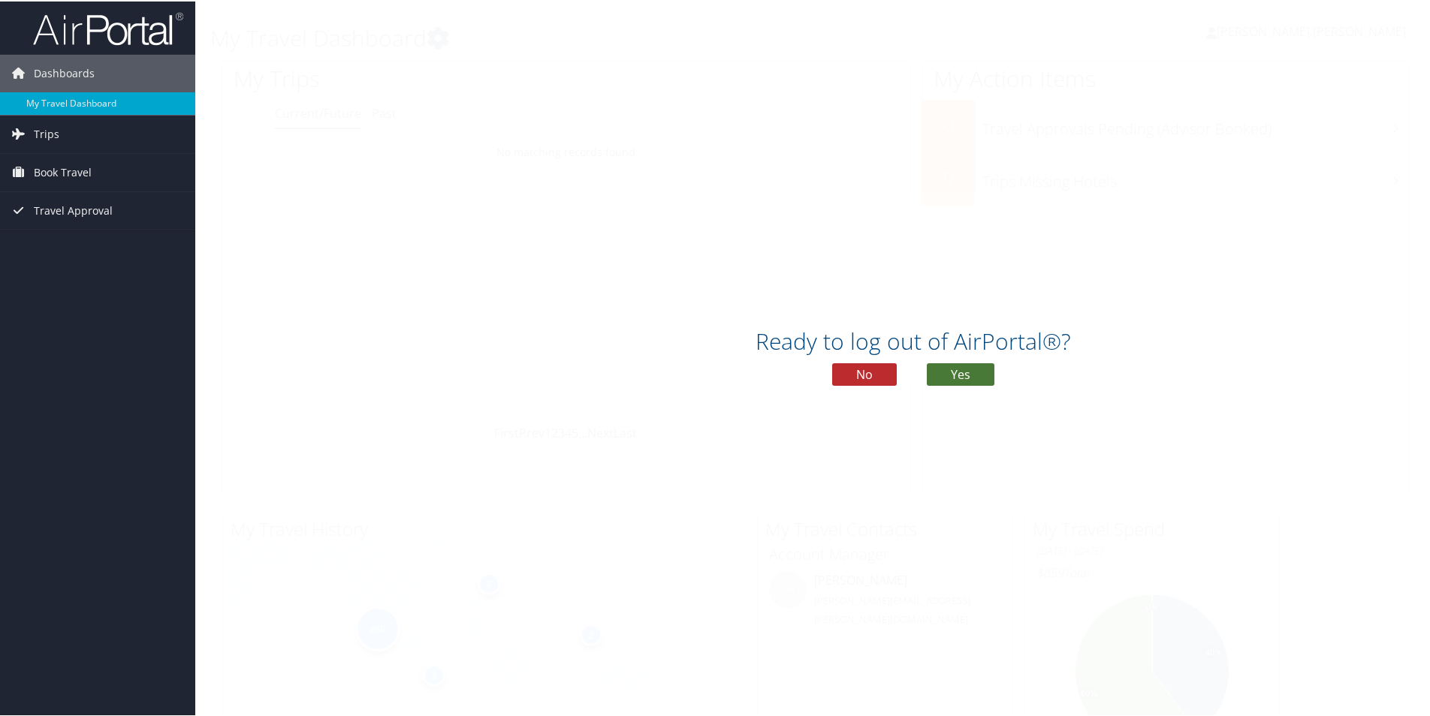
click at [957, 373] on button "Yes" at bounding box center [961, 373] width 68 height 23
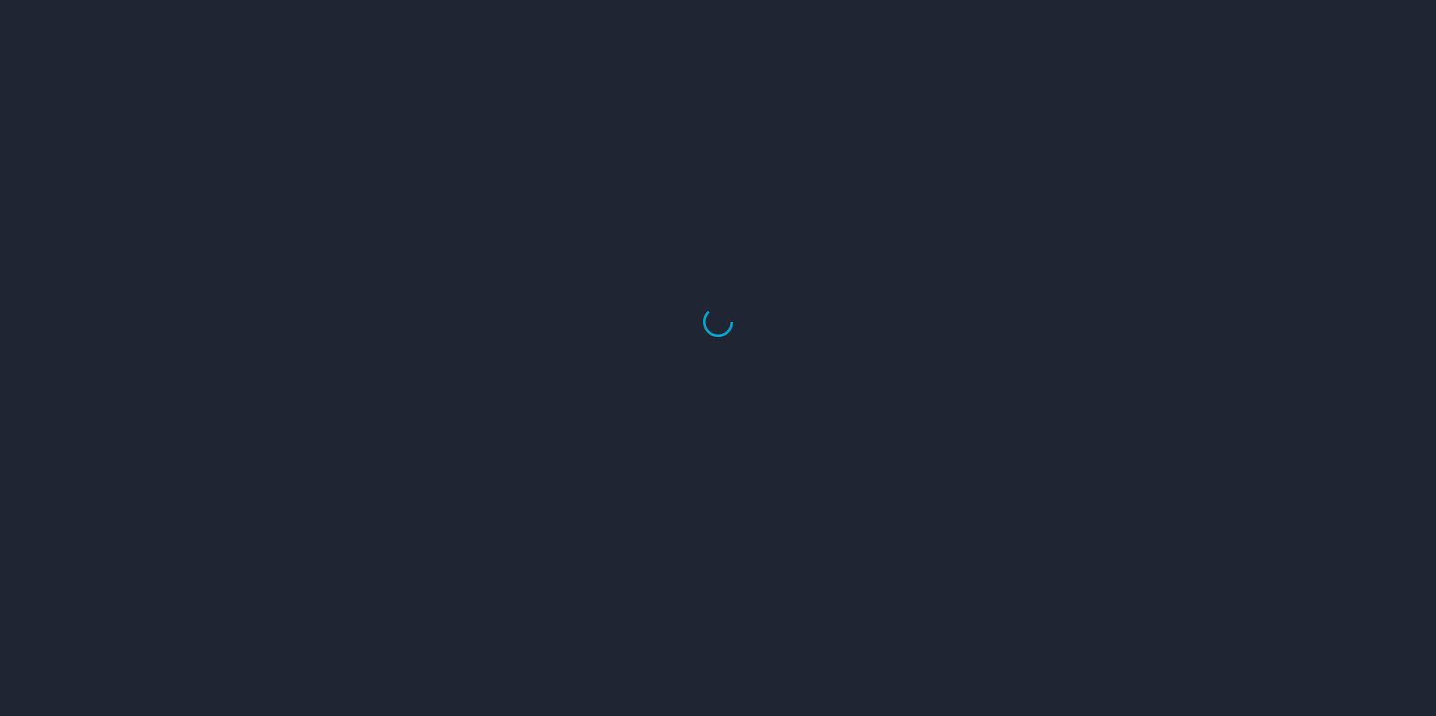
select select "US"
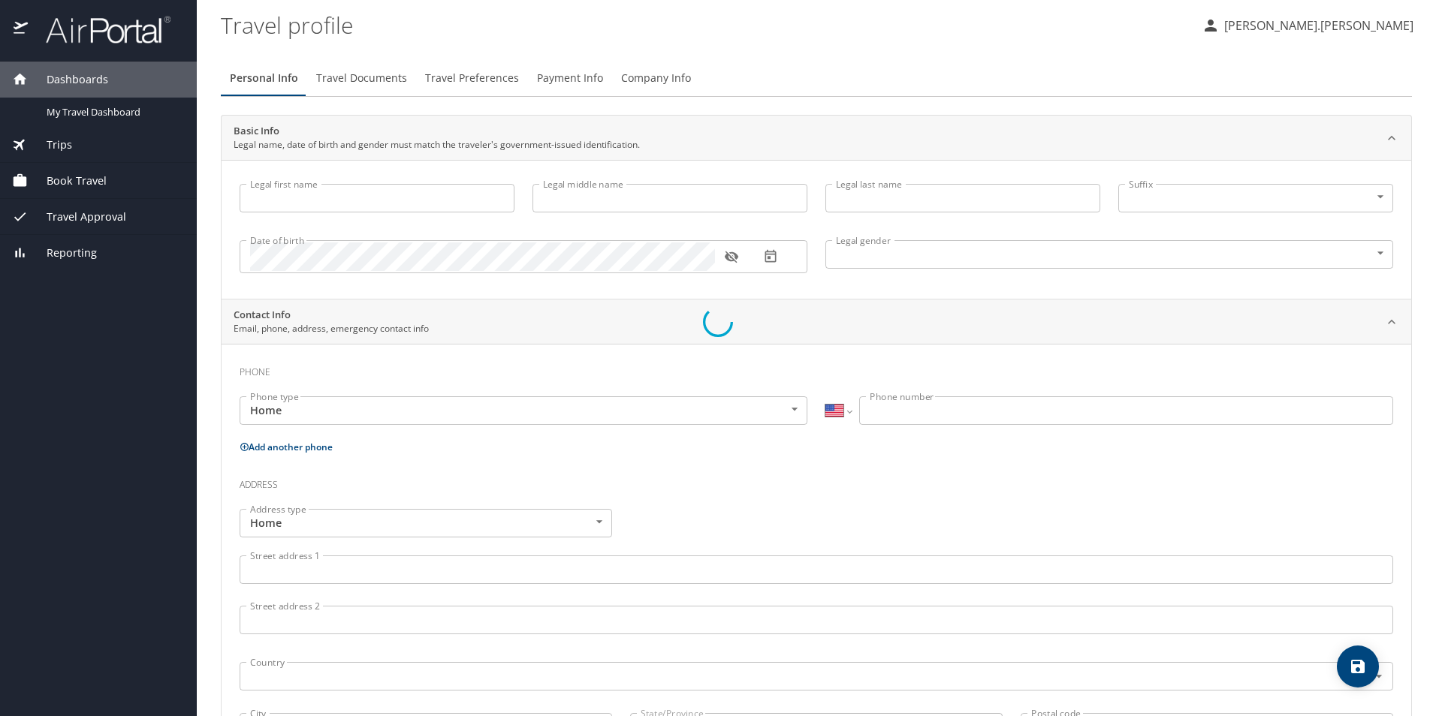
type input "Alex"
type input "Arturo"
type input "Morales.Fajardo"
type input "Male"
type input "Daniela"
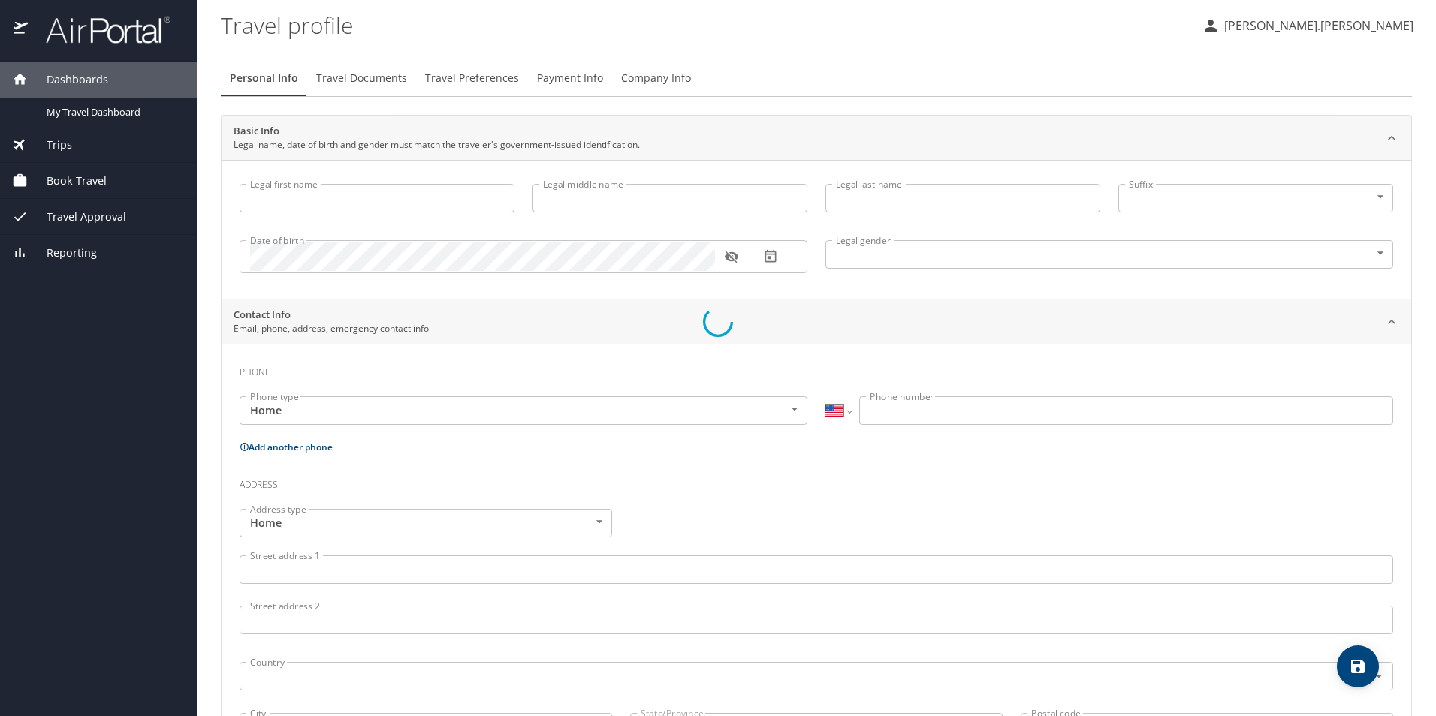
type input "Ramos Gonzalez"
select select "MX"
type input "722 571 7422"
type input "daniela.ramosg@gmail.com"
select select "MX"
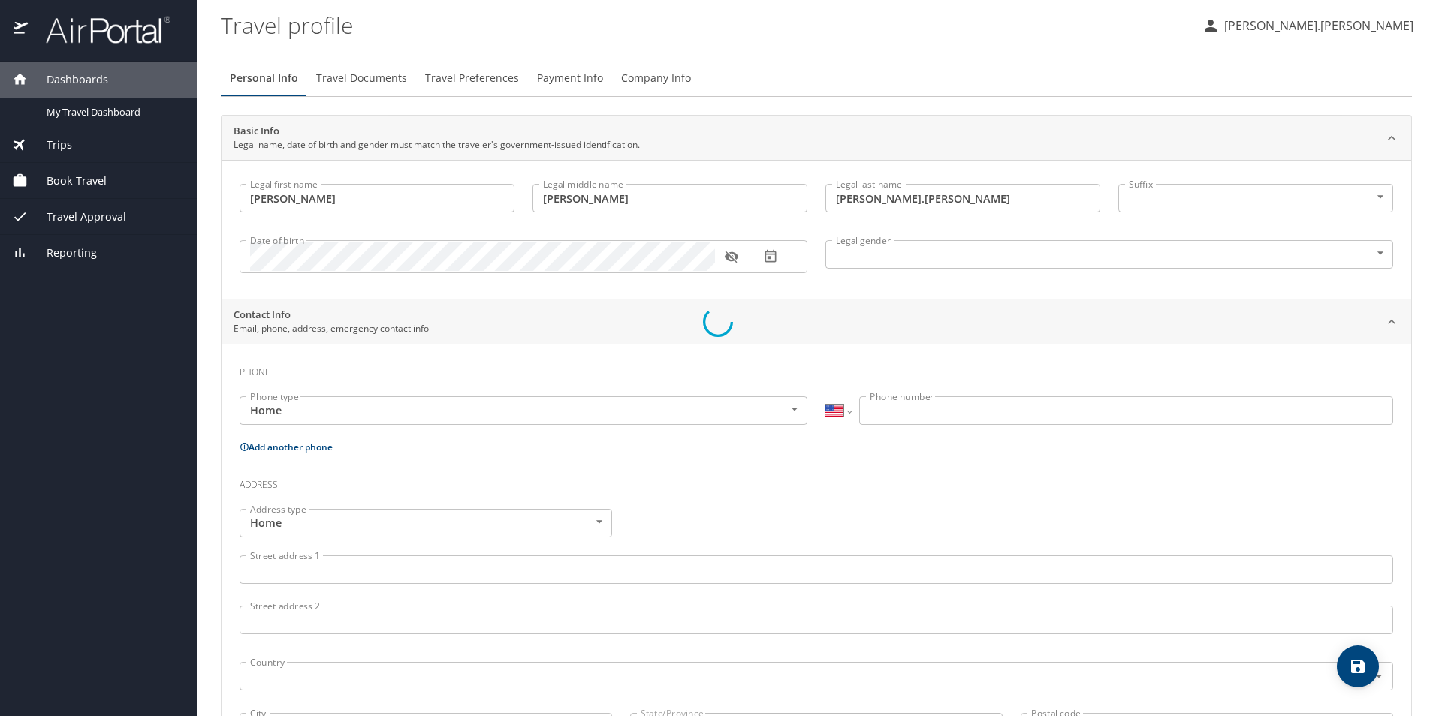
select select "MX"
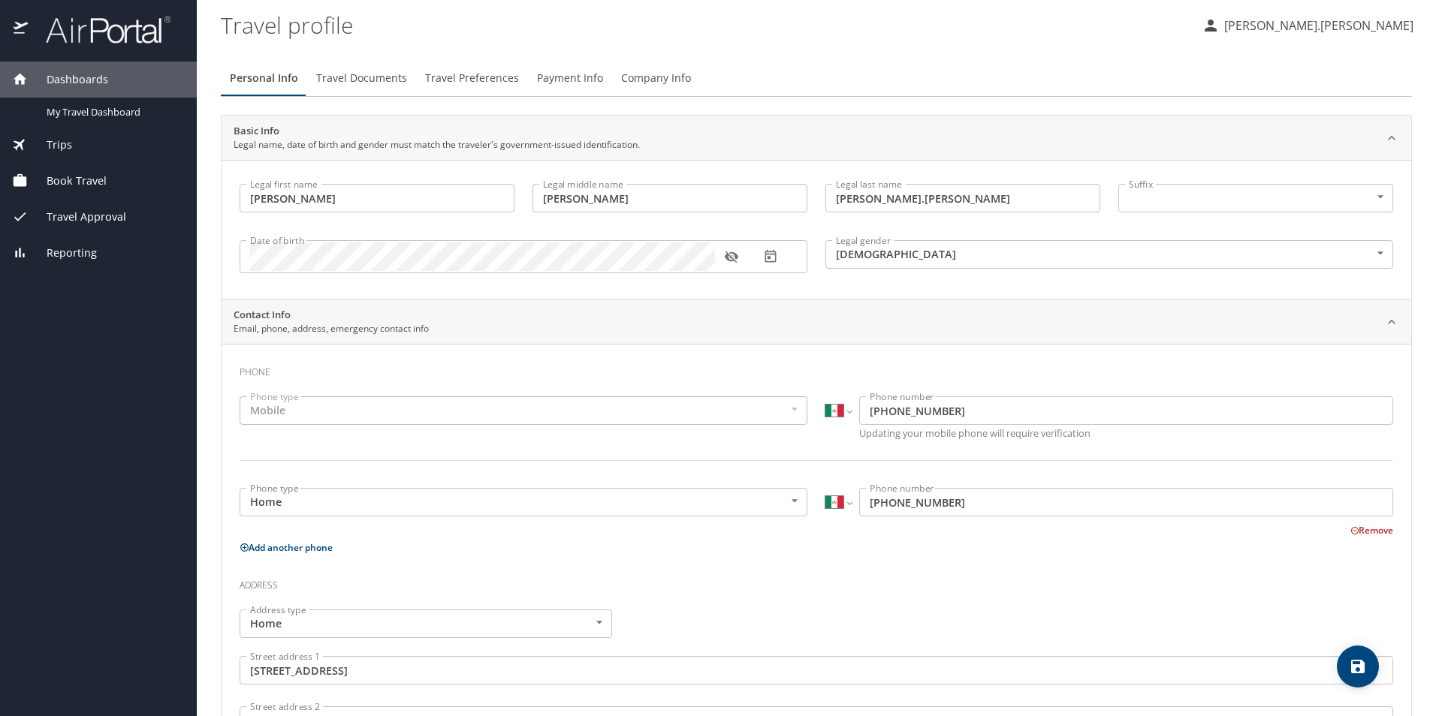
click at [360, 81] on span "Travel Documents" at bounding box center [361, 78] width 91 height 19
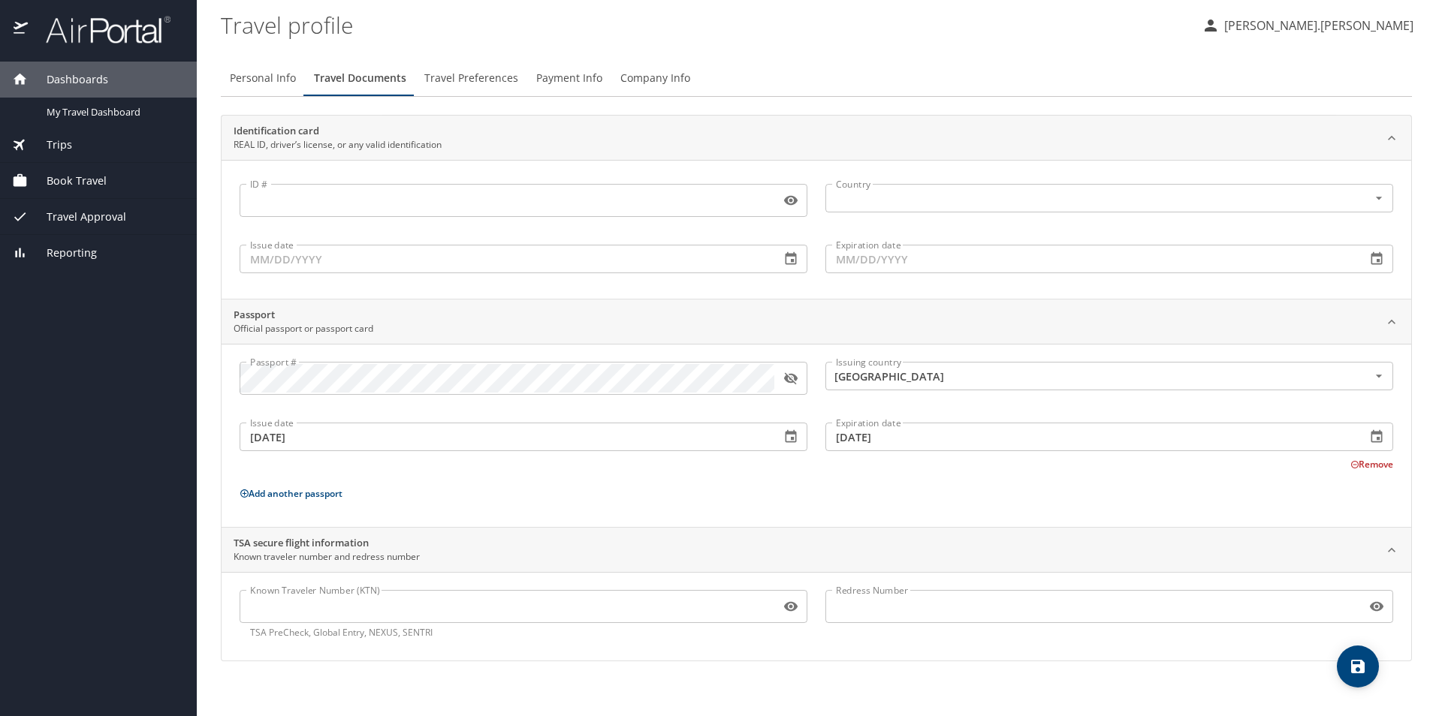
click at [791, 385] on icon "button" at bounding box center [790, 378] width 15 height 15
click at [463, 81] on span "Travel Preferences" at bounding box center [471, 78] width 94 height 19
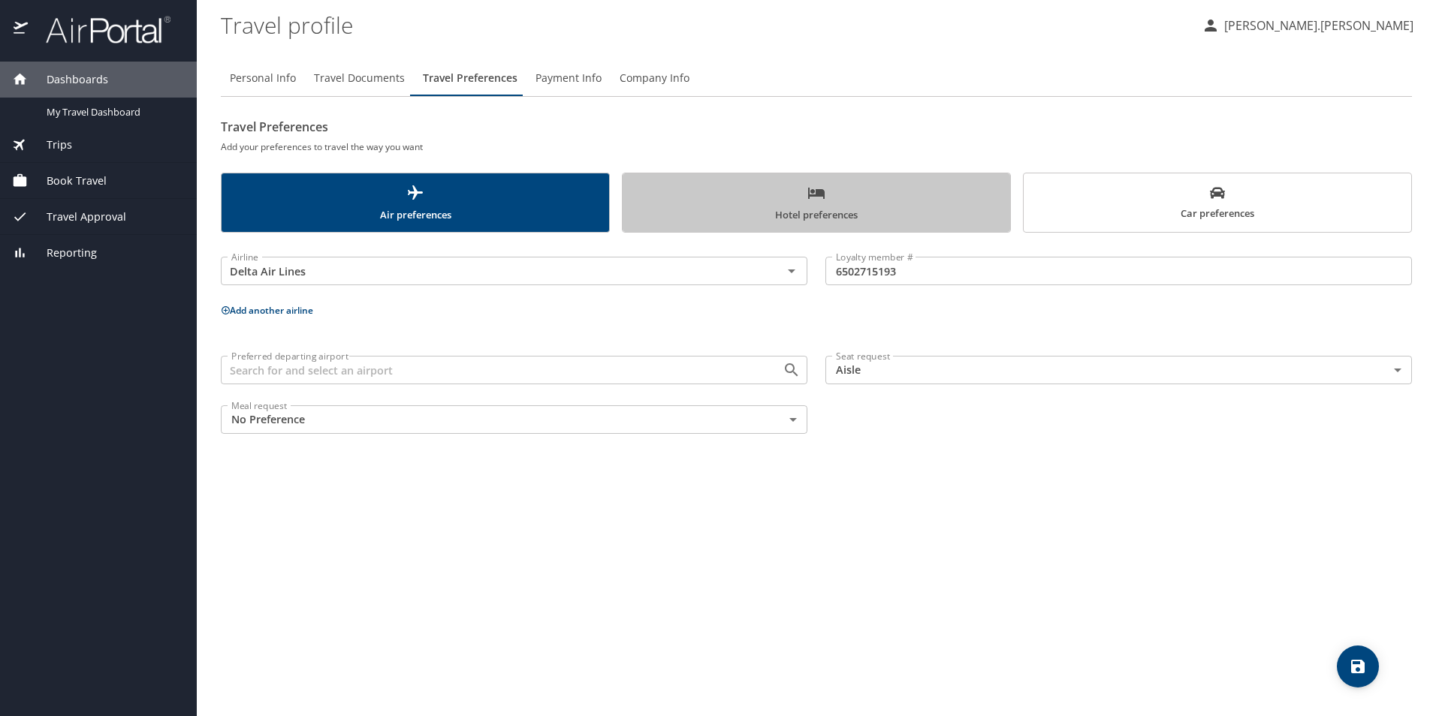
click at [728, 218] on span "Hotel preferences" at bounding box center [815, 204] width 369 height 40
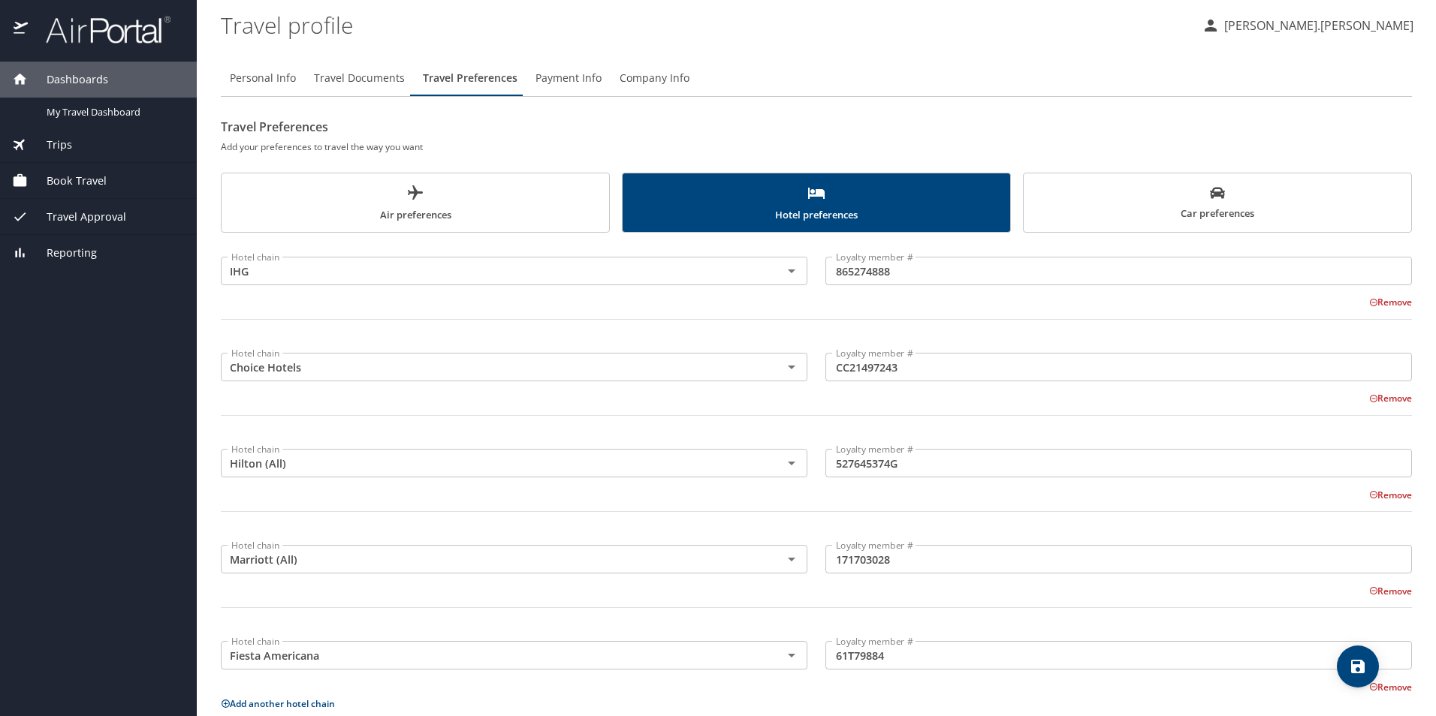
click at [1159, 206] on span "Car preferences" at bounding box center [1216, 203] width 369 height 37
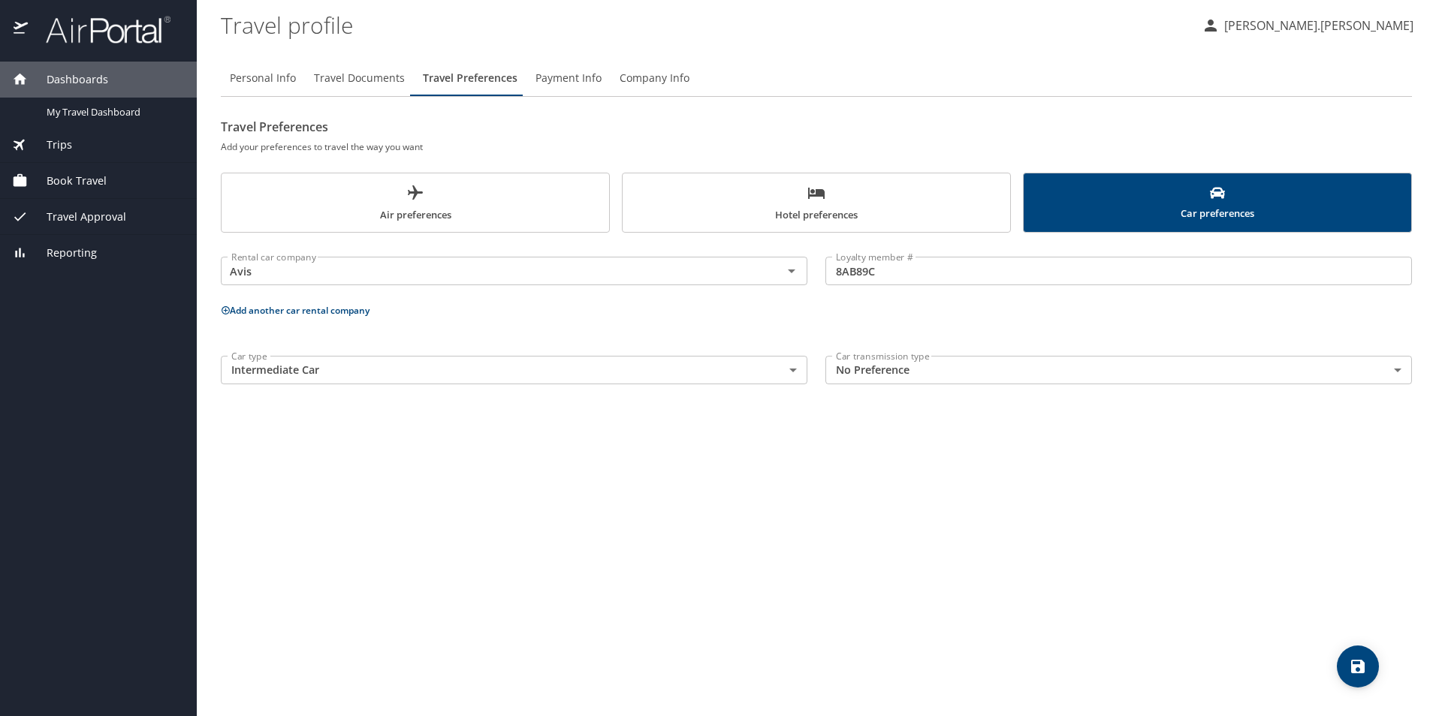
click at [566, 81] on span "Payment Info" at bounding box center [568, 78] width 66 height 19
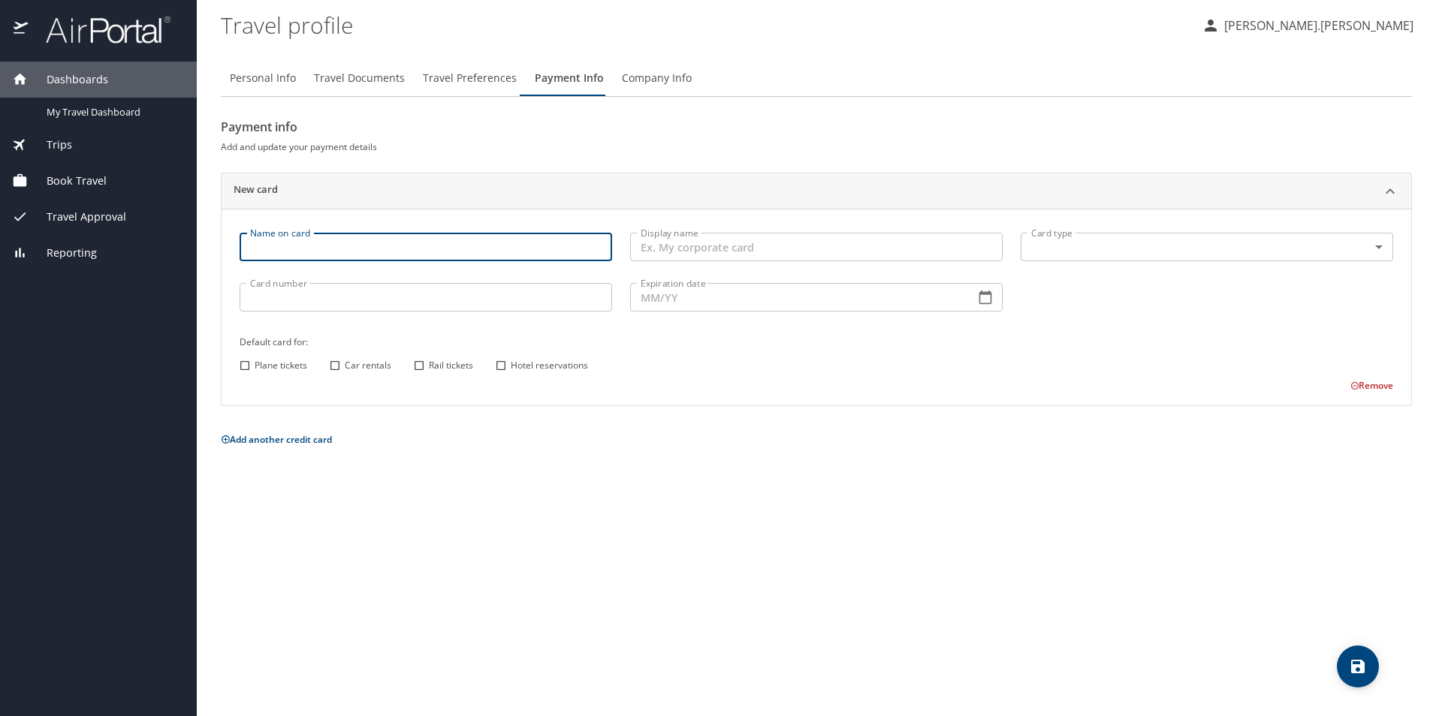
click at [417, 243] on input "Name on card" at bounding box center [426, 247] width 372 height 29
type input "Alex Morales"
drag, startPoint x: 656, startPoint y: 259, endPoint x: 708, endPoint y: 256, distance: 51.9
click at [656, 259] on input "Display name" at bounding box center [816, 247] width 372 height 29
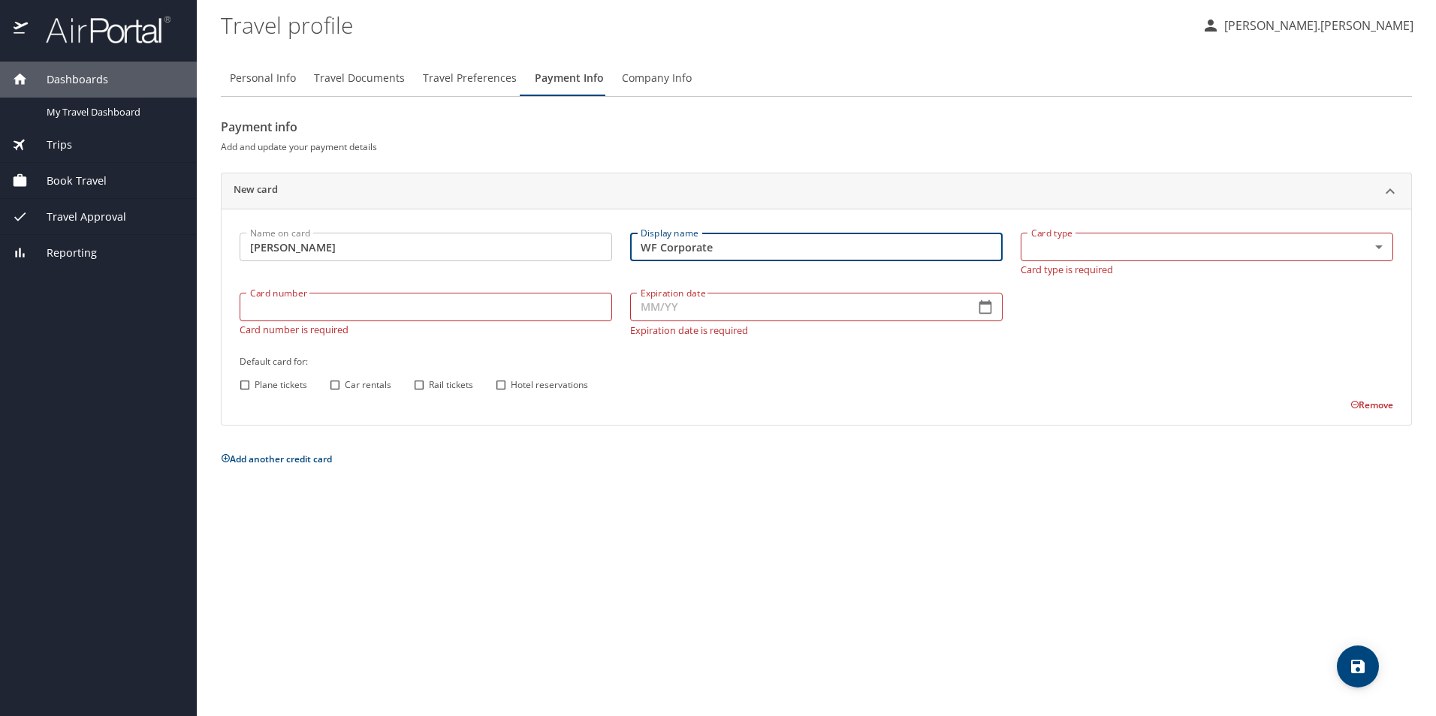
type input "WF Corporate"
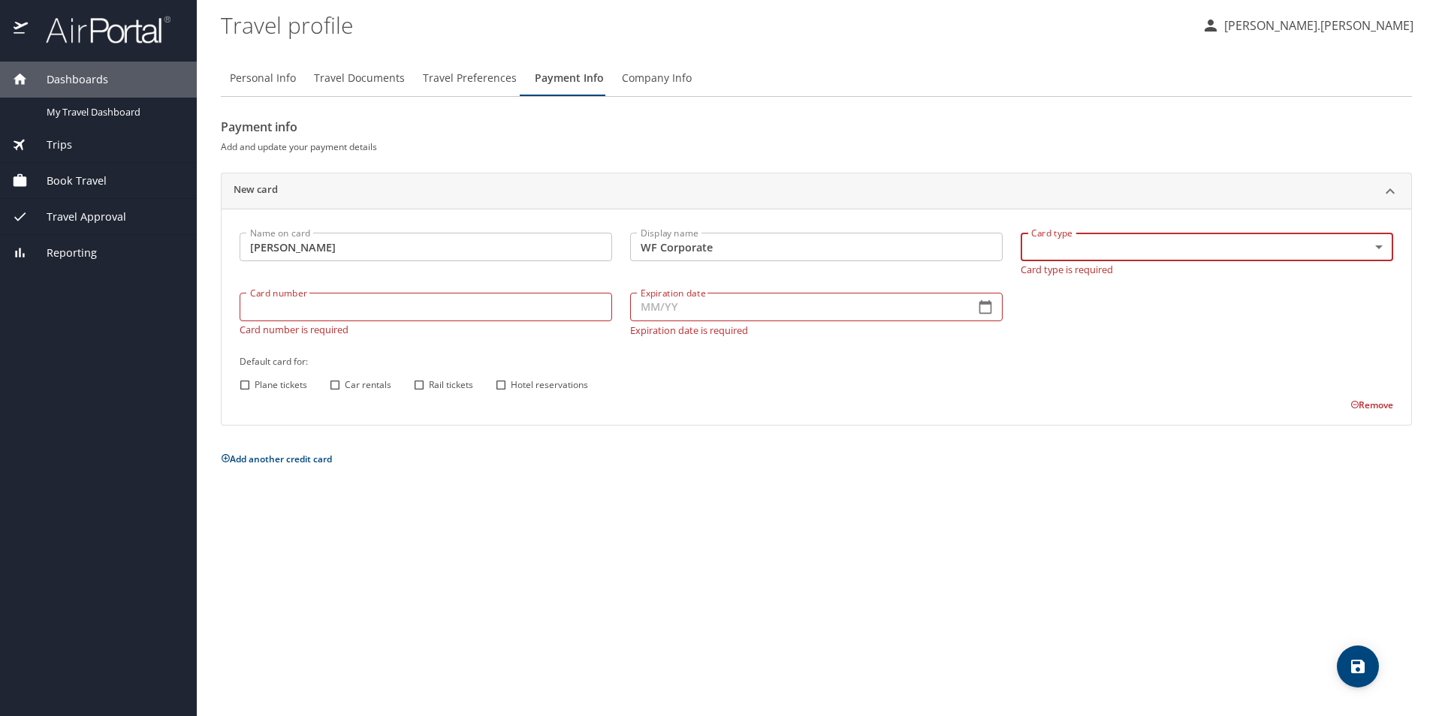
click at [1382, 263] on p "Card type is required" at bounding box center [1206, 268] width 372 height 14
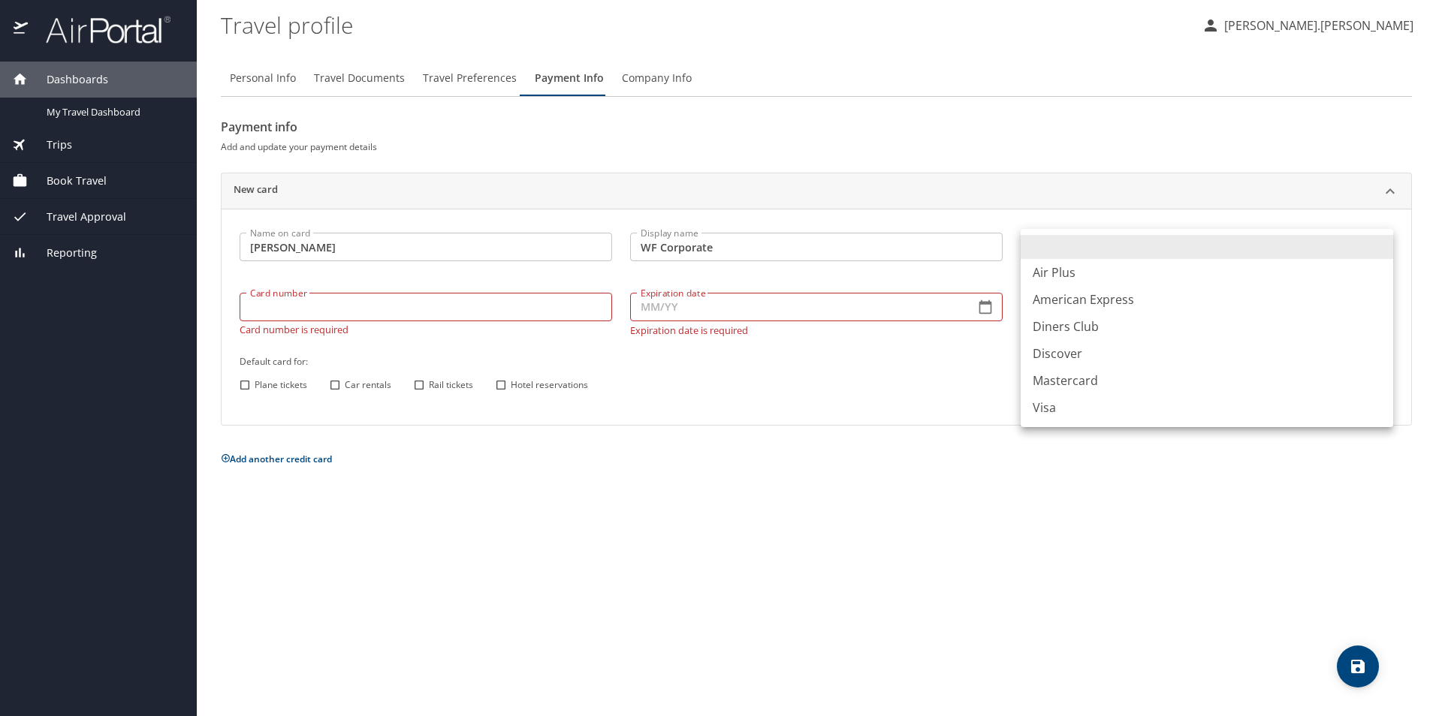
click at [1379, 252] on body "Dashboards My Travel Dashboard Trips Current / Future Trips Past Trips Trips Mi…" at bounding box center [718, 358] width 1436 height 716
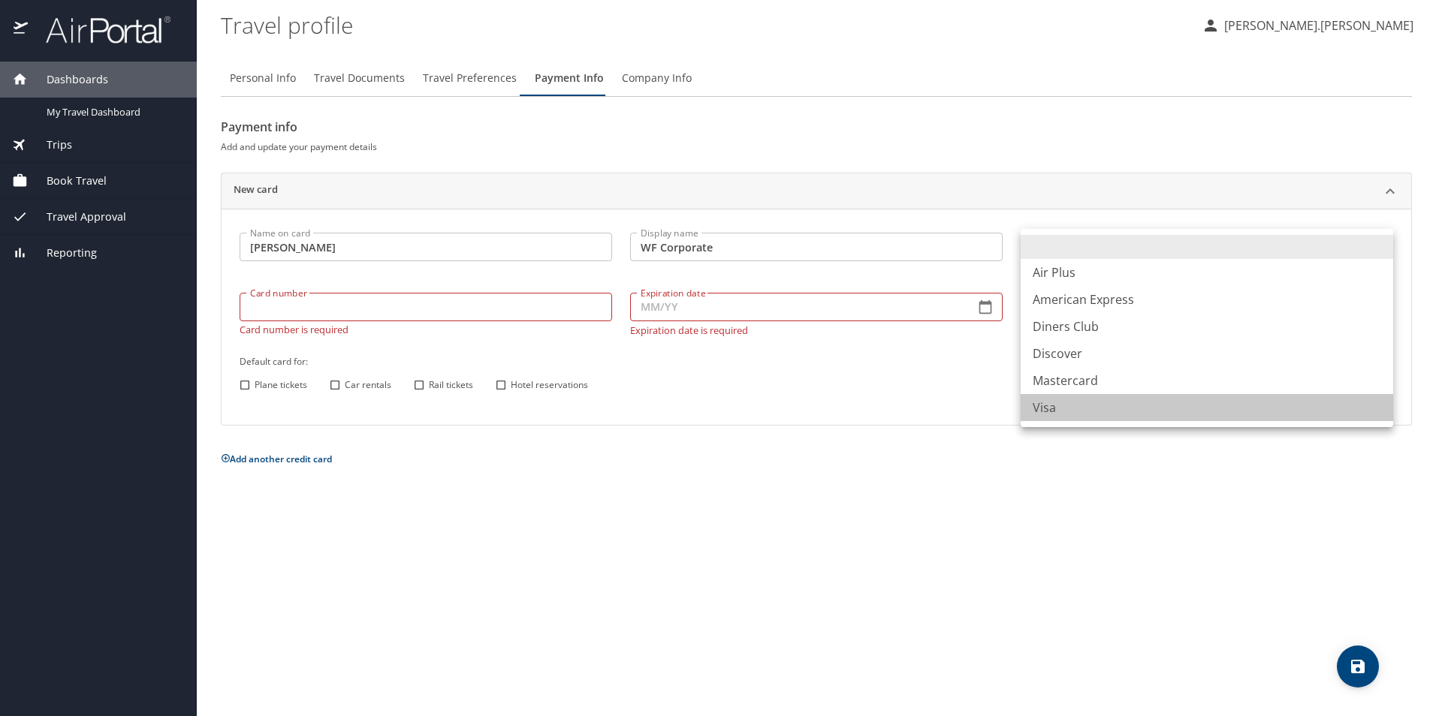
click at [1213, 412] on li "Visa" at bounding box center [1206, 407] width 372 height 27
type input "VI"
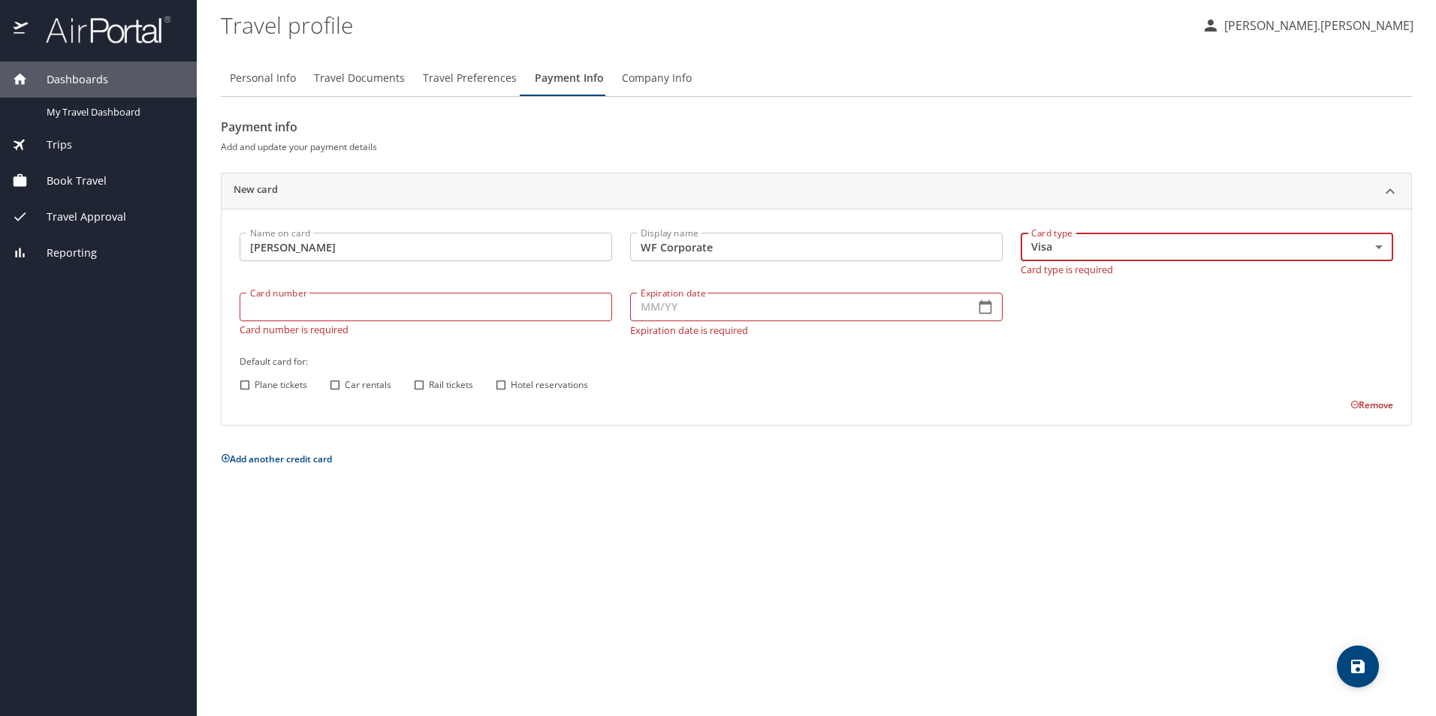
click at [426, 315] on div "Card number Card number Card number is required" at bounding box center [426, 314] width 390 height 61
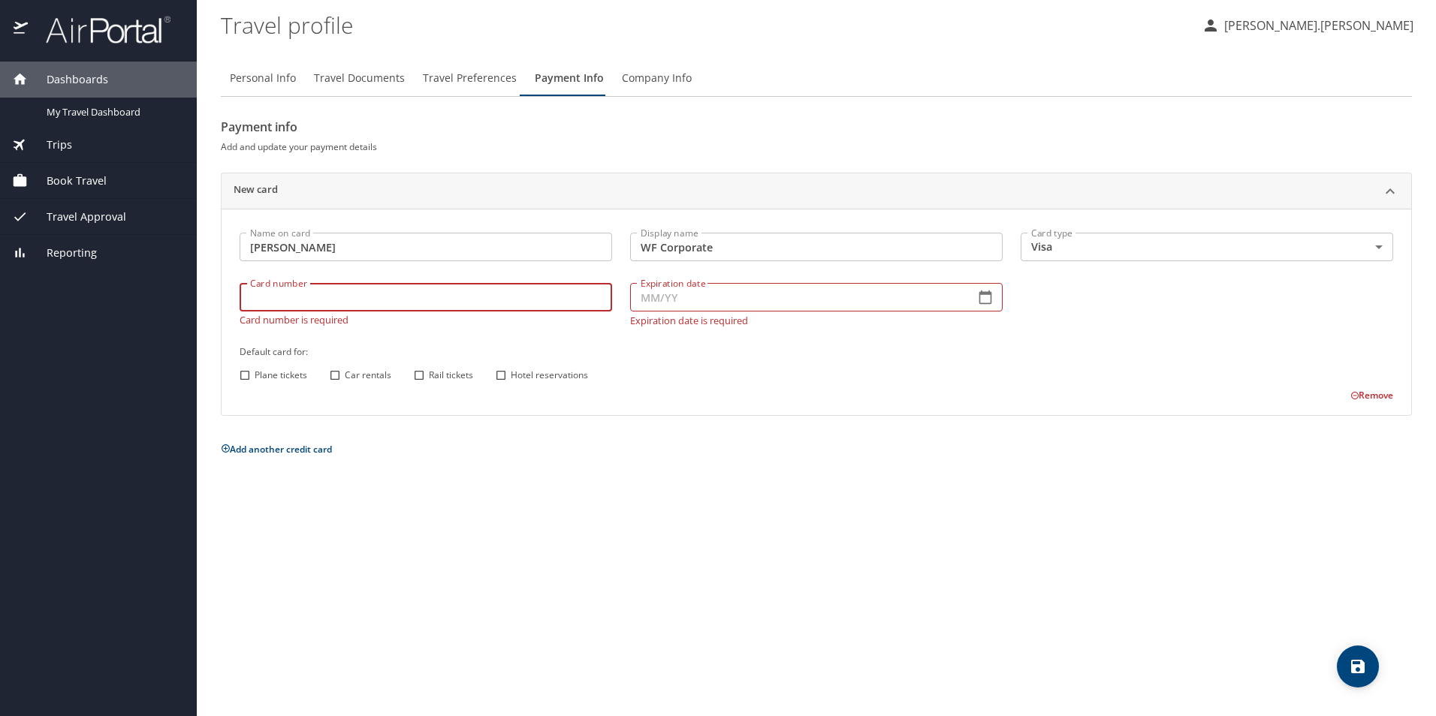
click at [1324, 23] on p "[PERSON_NAME].[PERSON_NAME]" at bounding box center [1316, 26] width 194 height 18
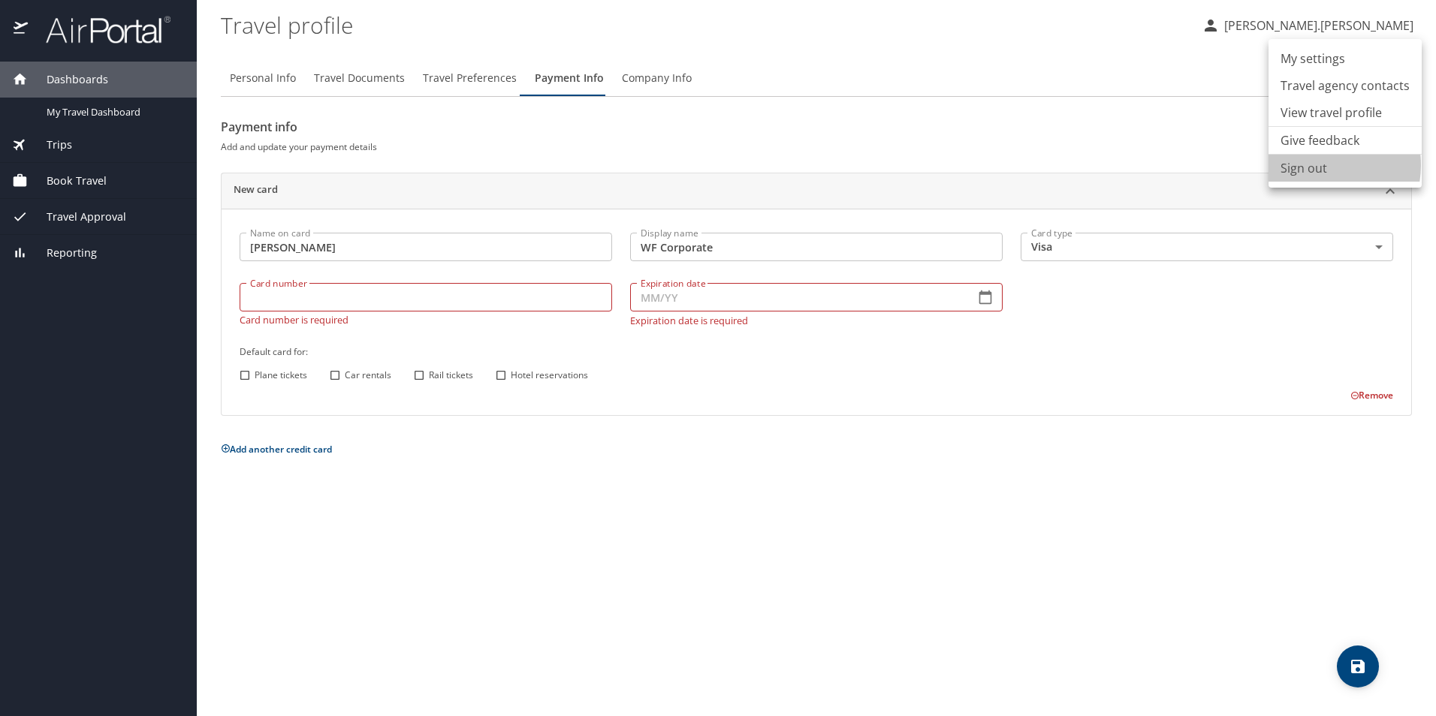
click at [1315, 165] on li "Sign out" at bounding box center [1344, 168] width 153 height 27
